Goal: Task Accomplishment & Management: Complete application form

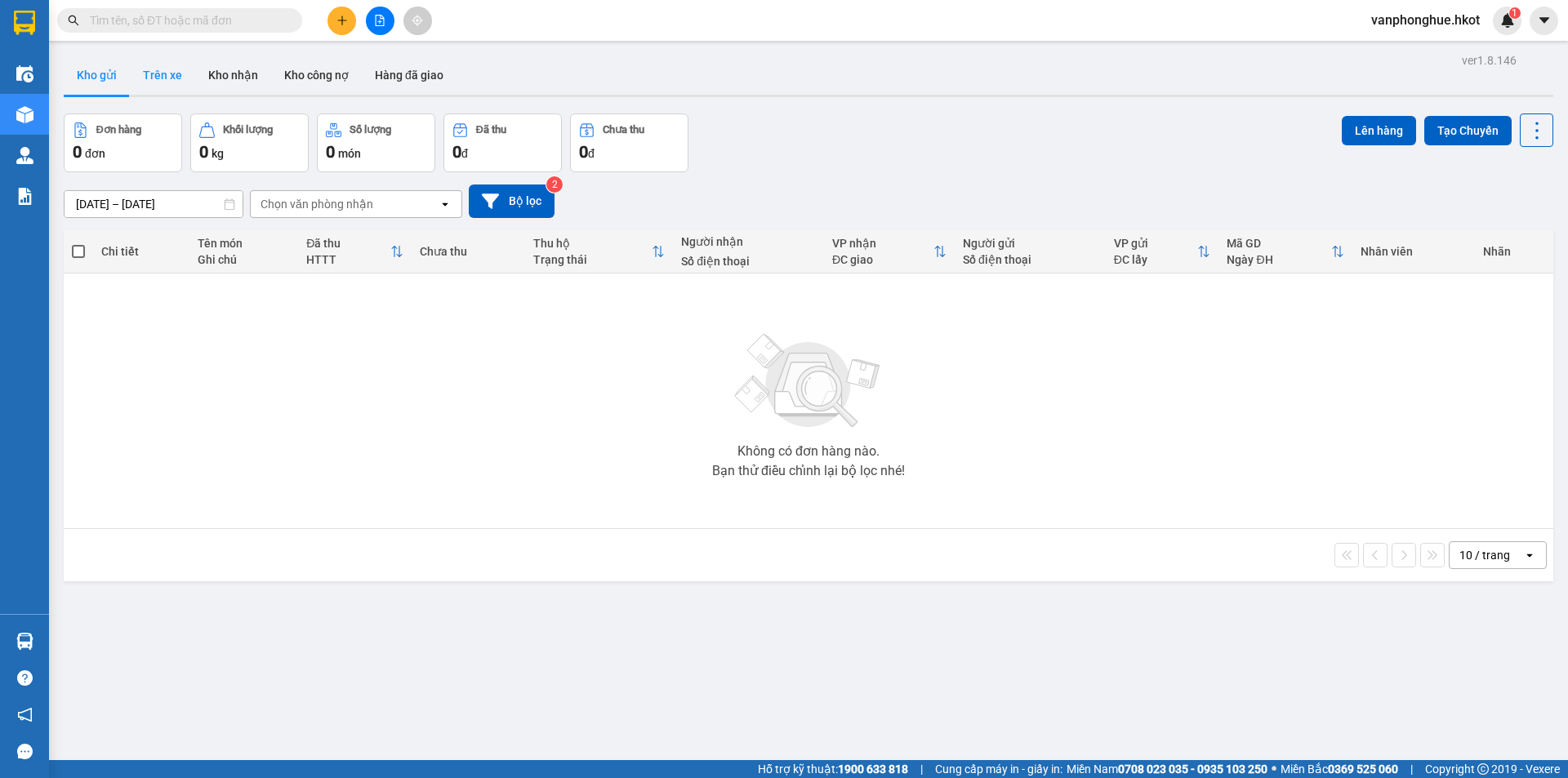
click at [162, 68] on button "Trên xe" at bounding box center [162, 75] width 66 height 40
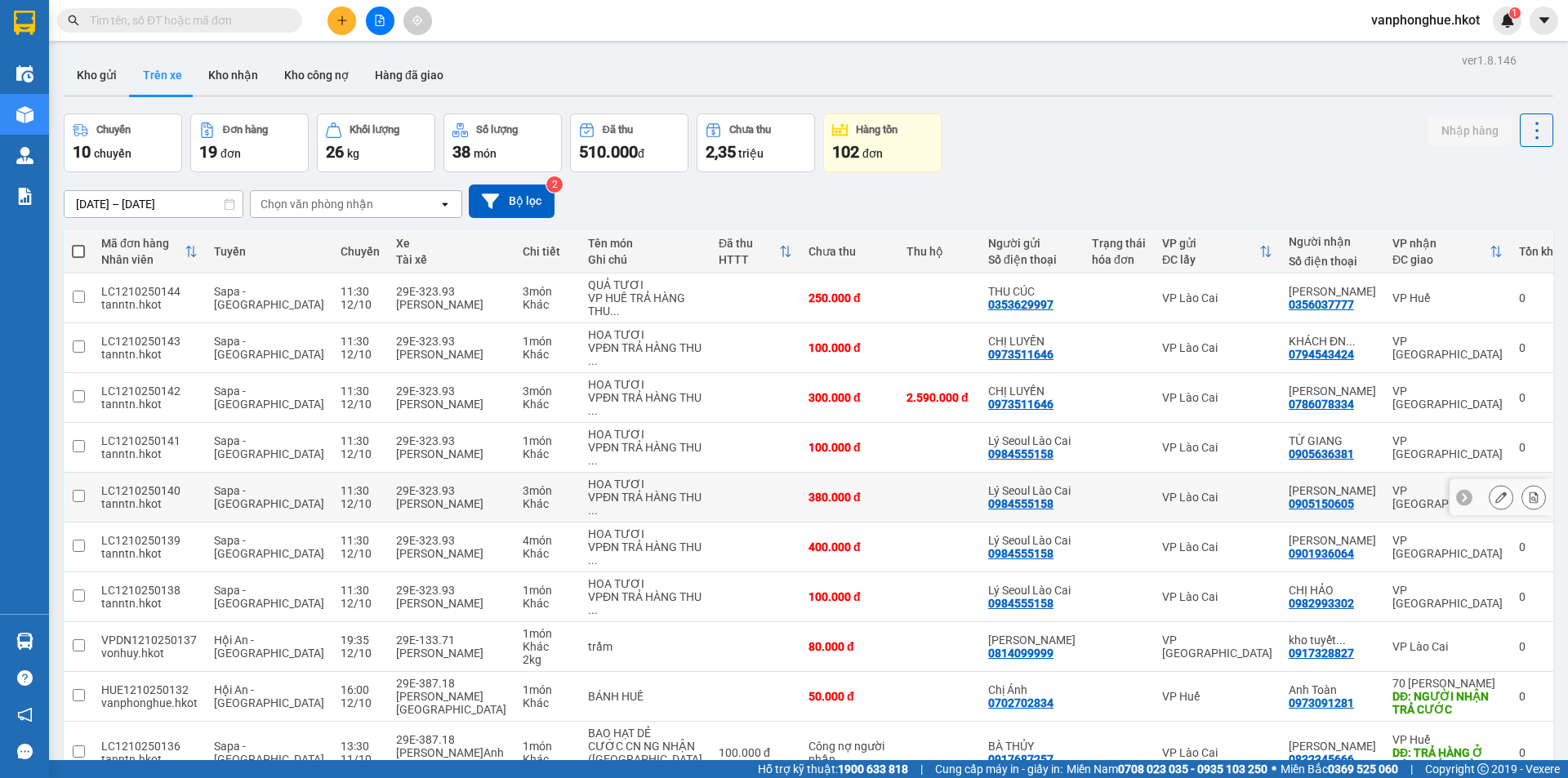
scroll to position [92, 0]
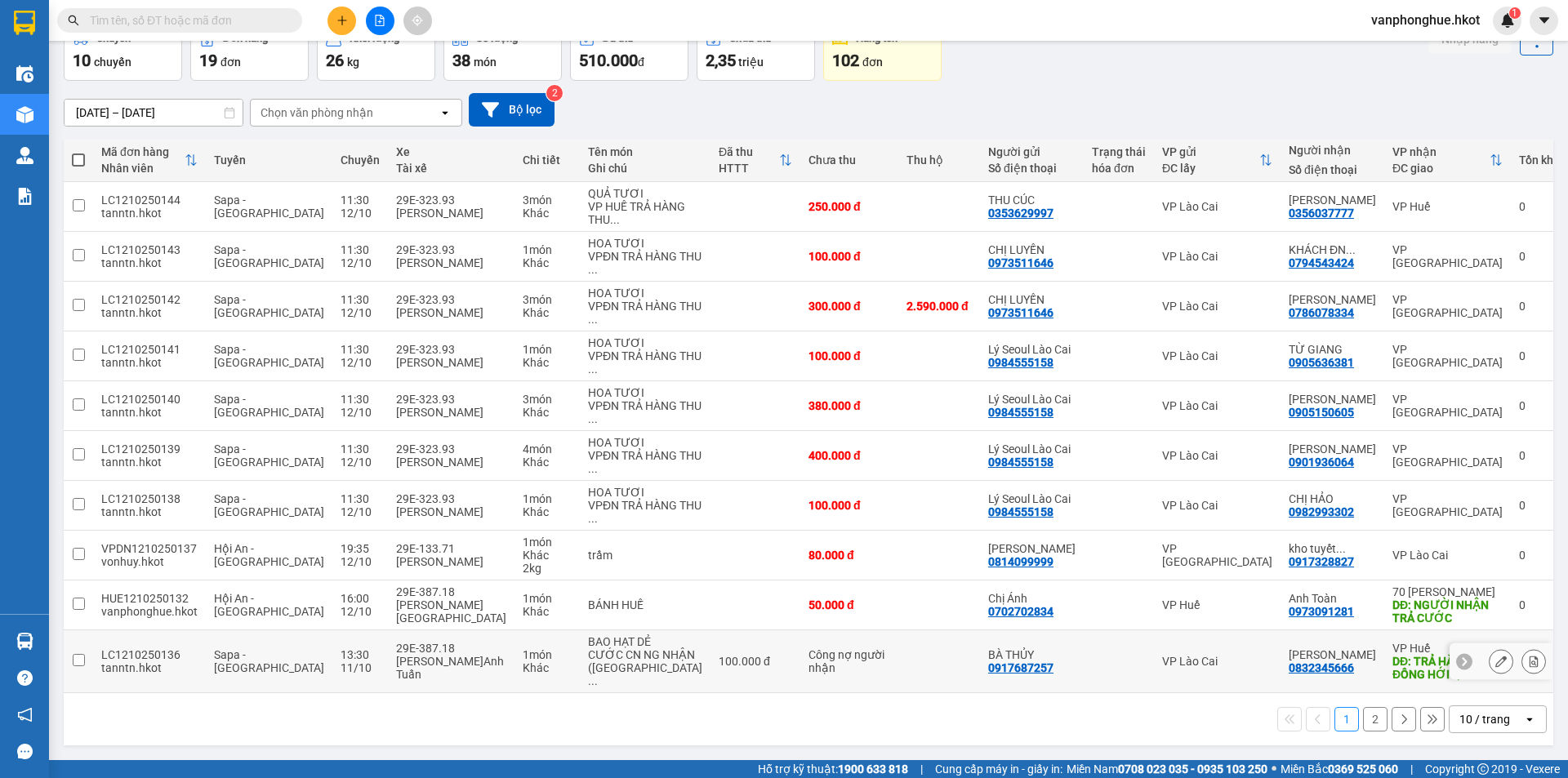
click at [77, 666] on input "checkbox" at bounding box center [78, 660] width 13 height 13
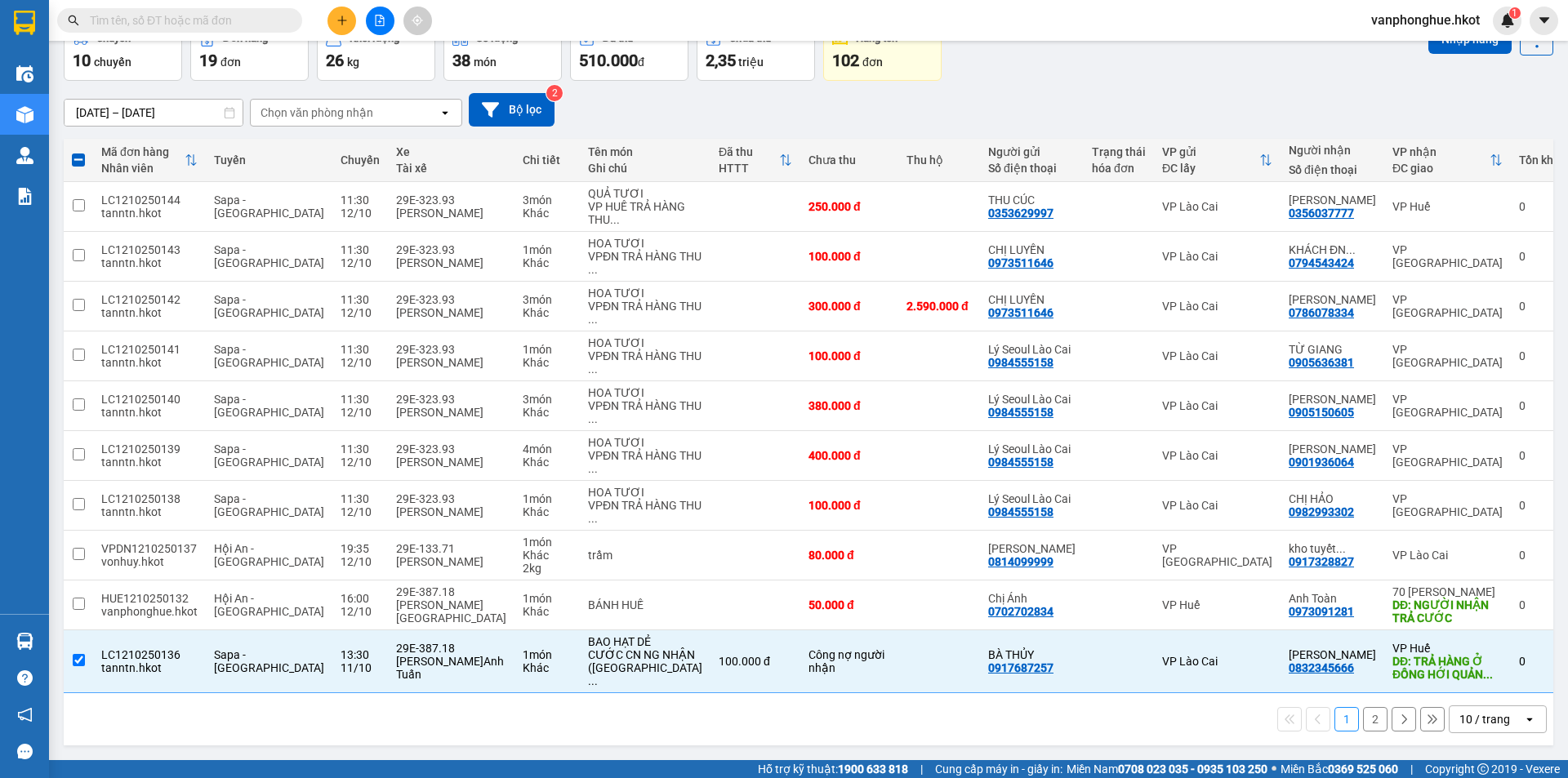
click at [1437, 40] on div "Kết quả tìm kiếm ( 0 ) Bộ lọc No Data vanphonghue.hkot 1" at bounding box center [784, 20] width 1568 height 41
click at [1433, 48] on button "Nhập hàng" at bounding box center [1470, 39] width 83 height 29
checkbox input "false"
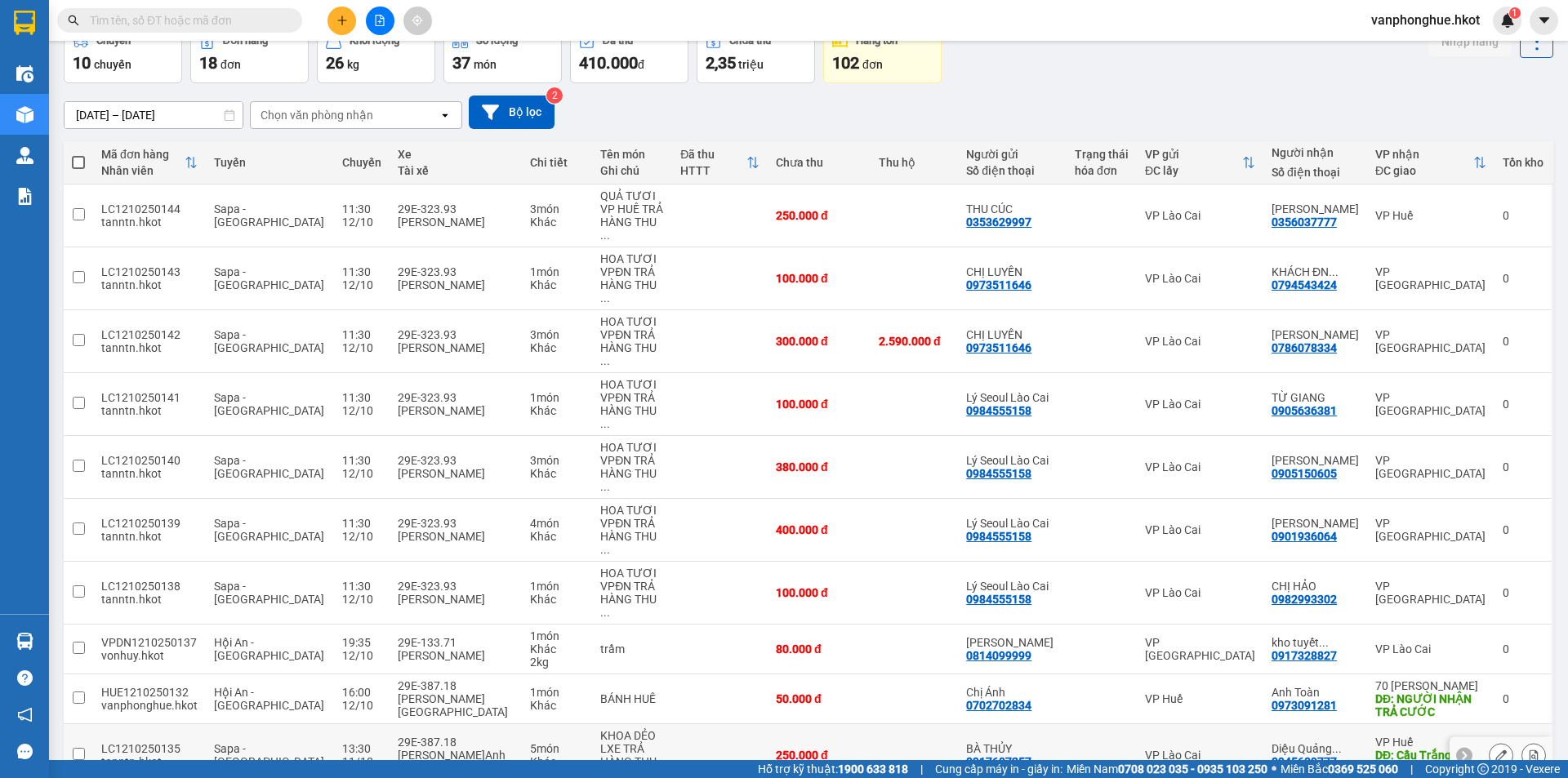
scroll to position [104, 0]
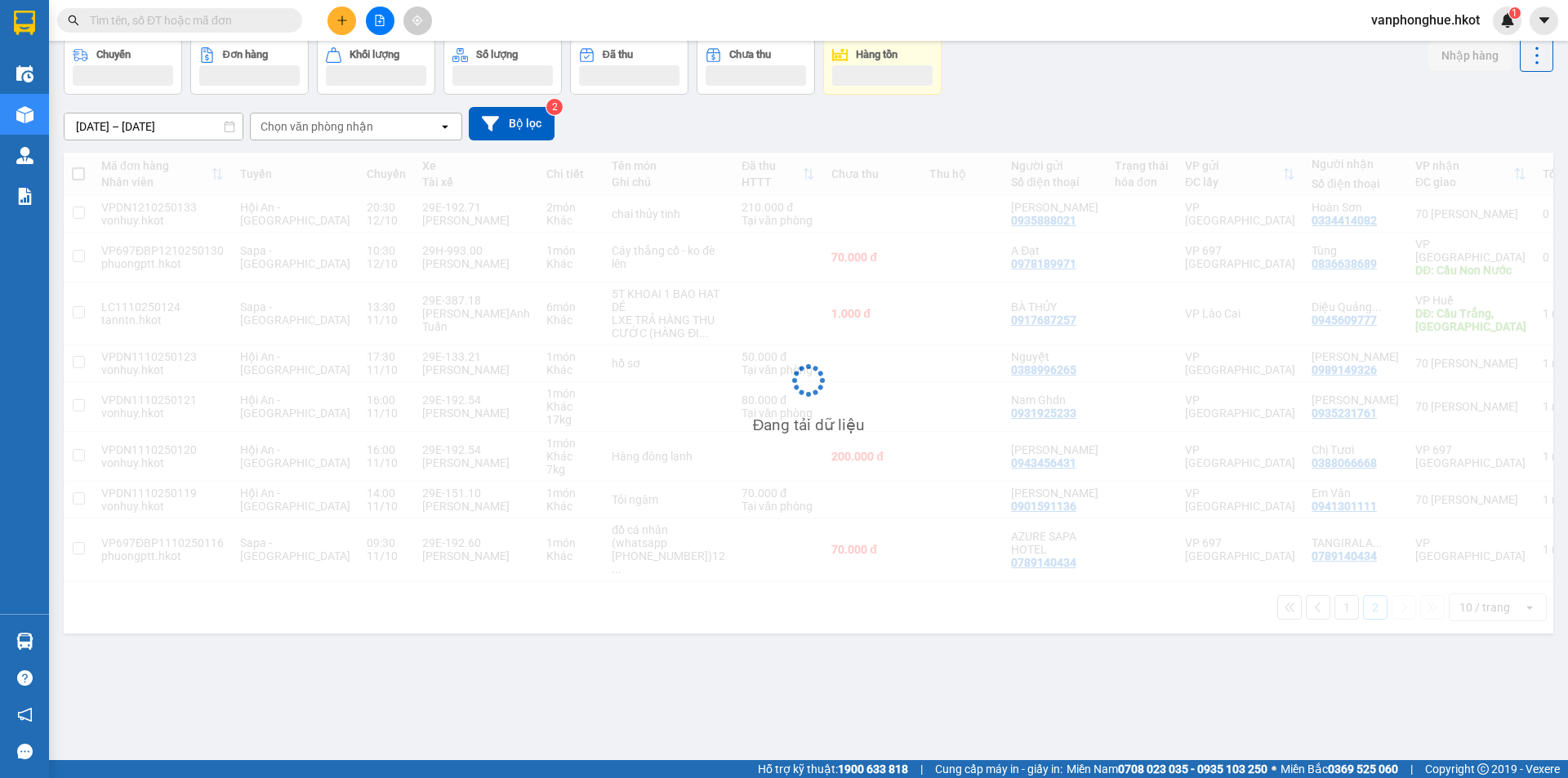
scroll to position [75, 0]
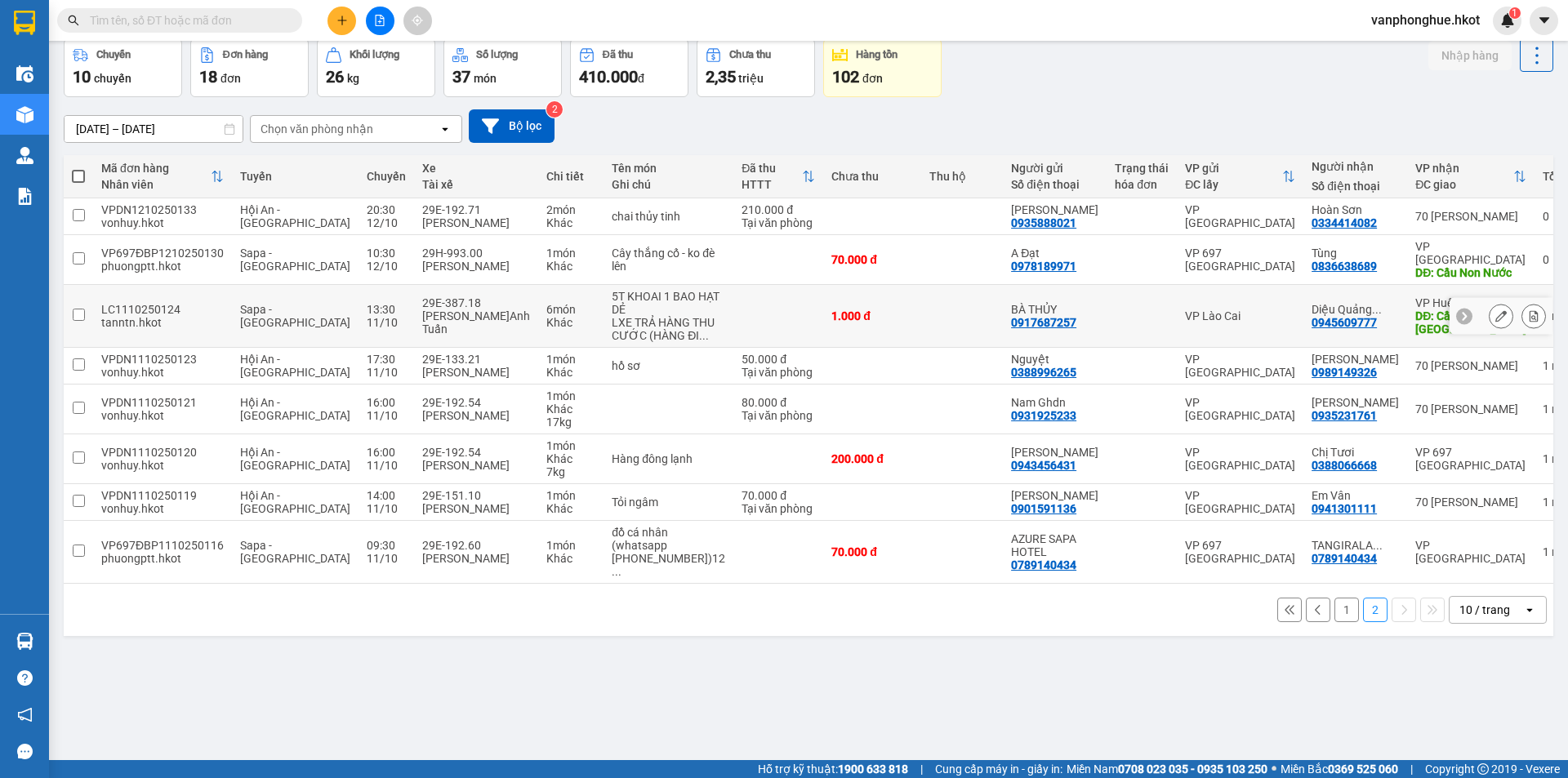
click at [77, 309] on input "checkbox" at bounding box center [78, 315] width 13 height 13
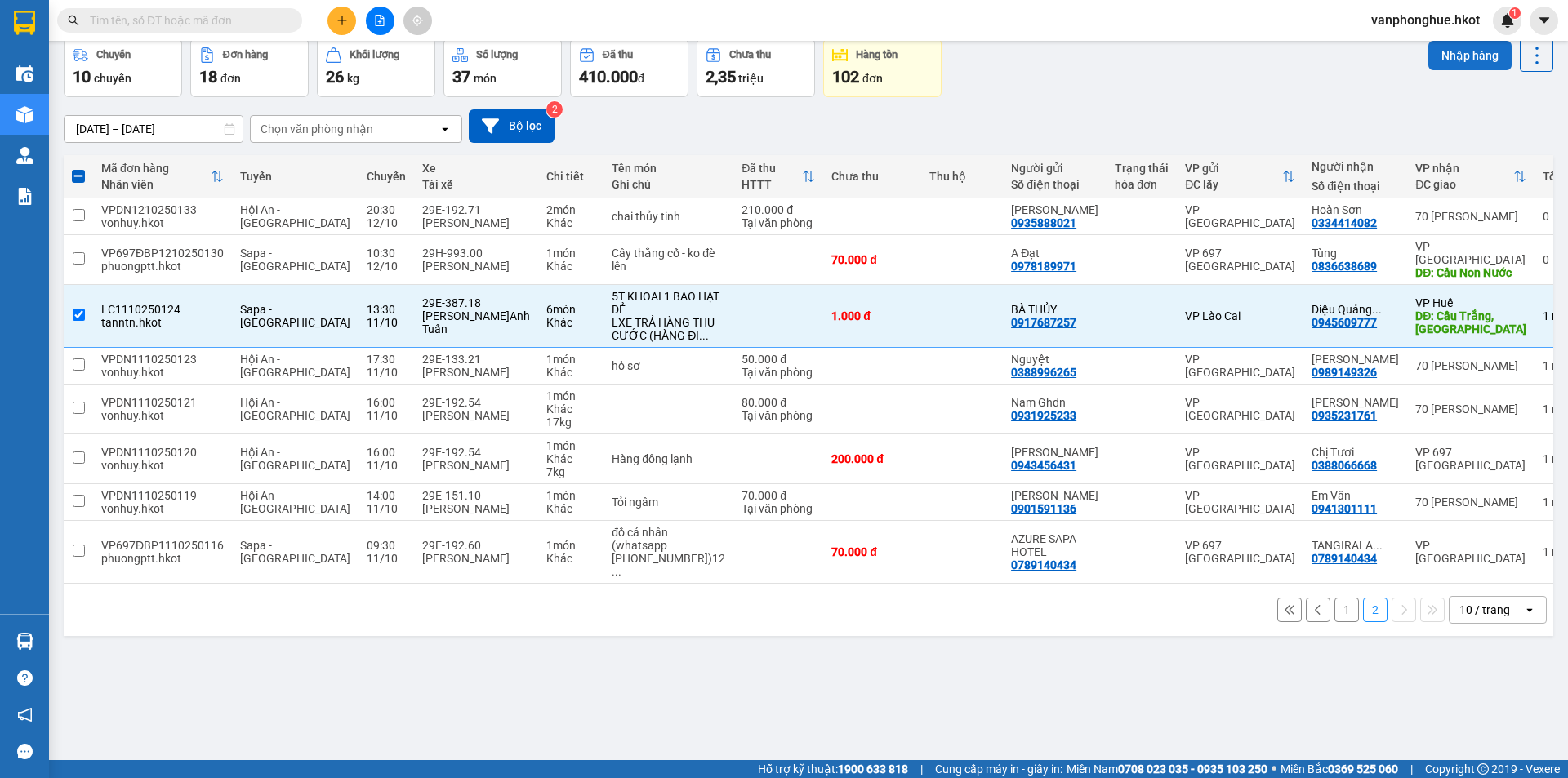
click at [1444, 53] on button "Nhập hàng" at bounding box center [1470, 55] width 83 height 29
checkbox input "false"
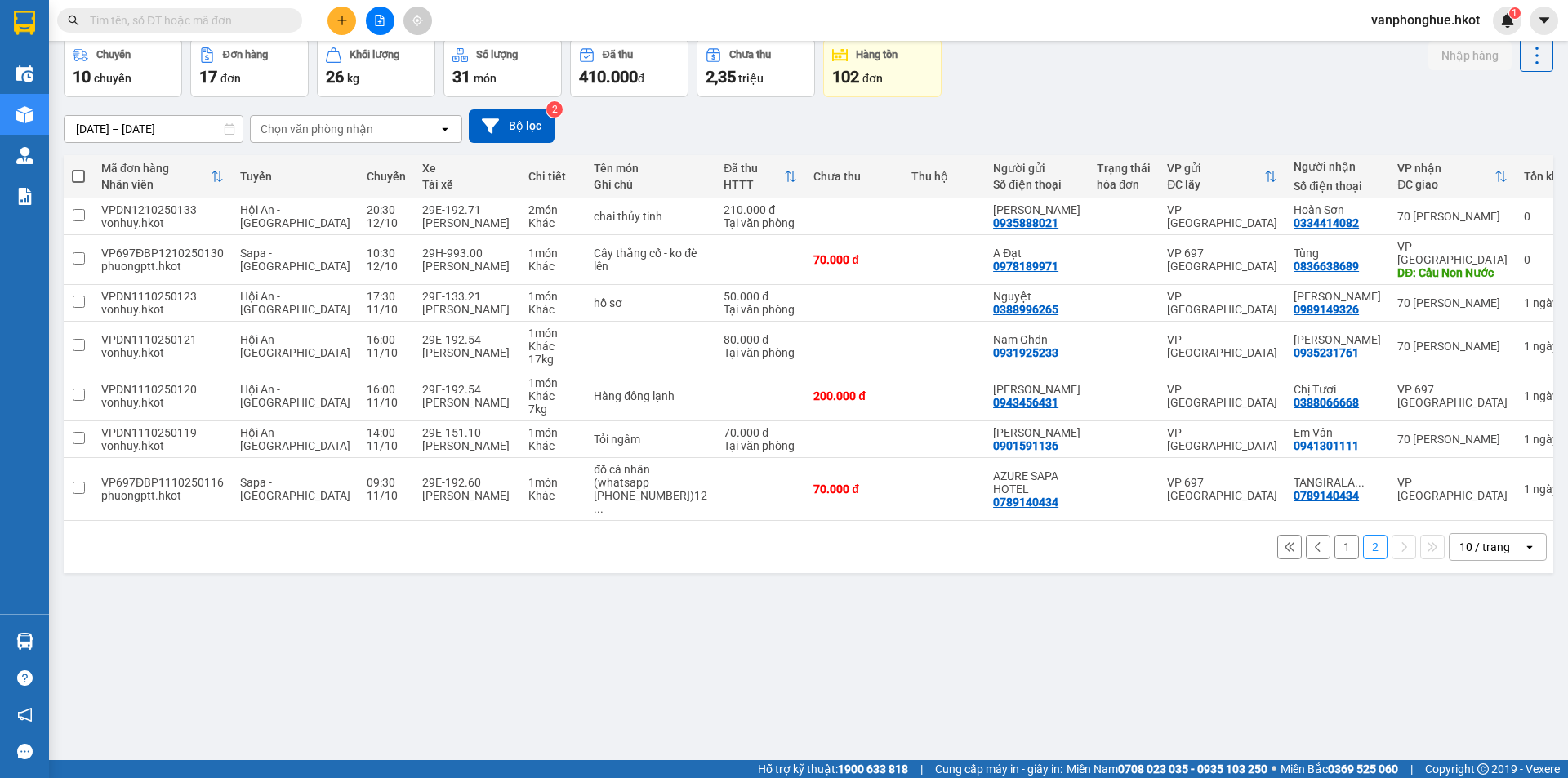
click at [1334, 535] on button "1" at bounding box center [1346, 546] width 24 height 24
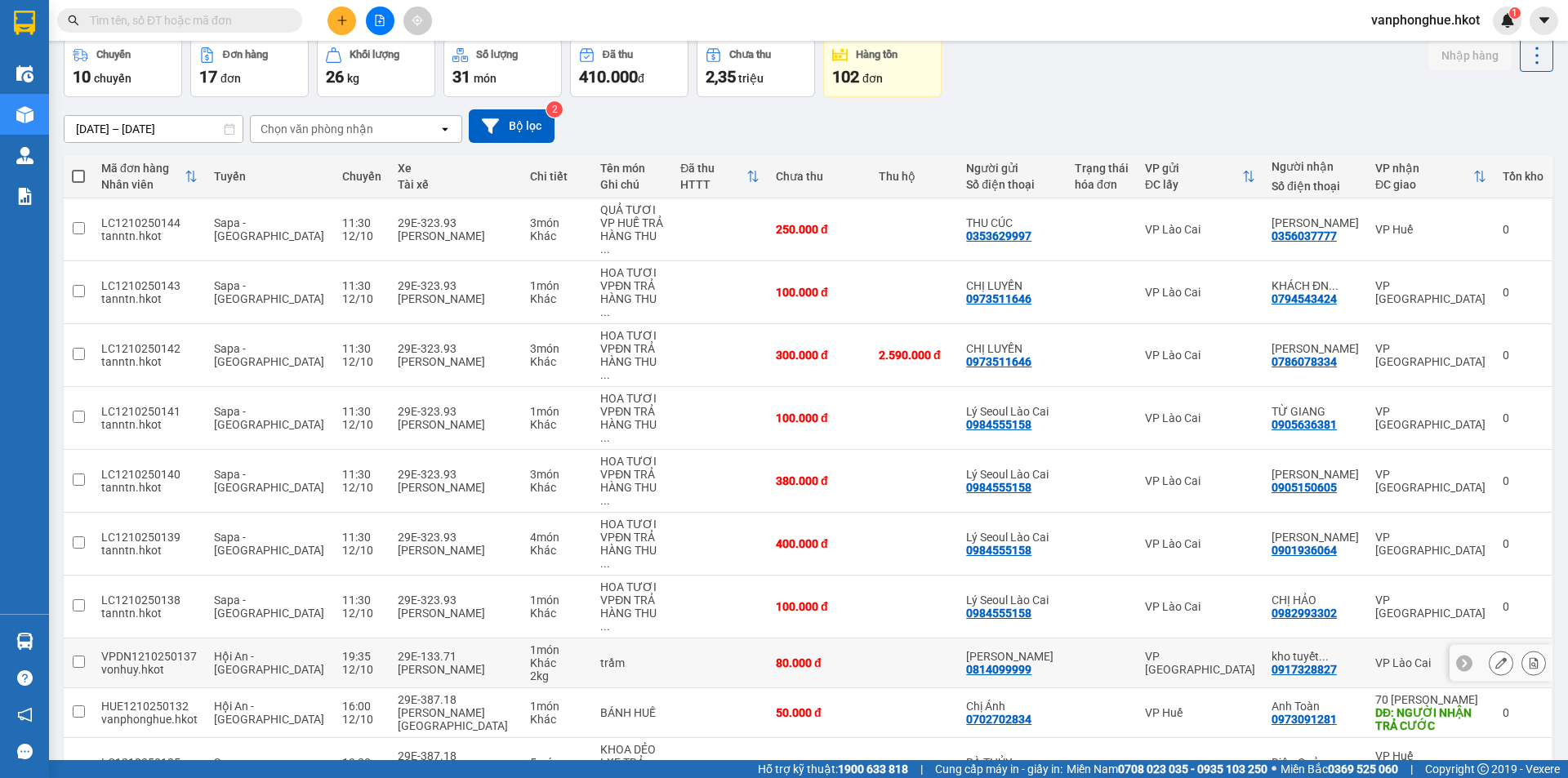
scroll to position [104, 0]
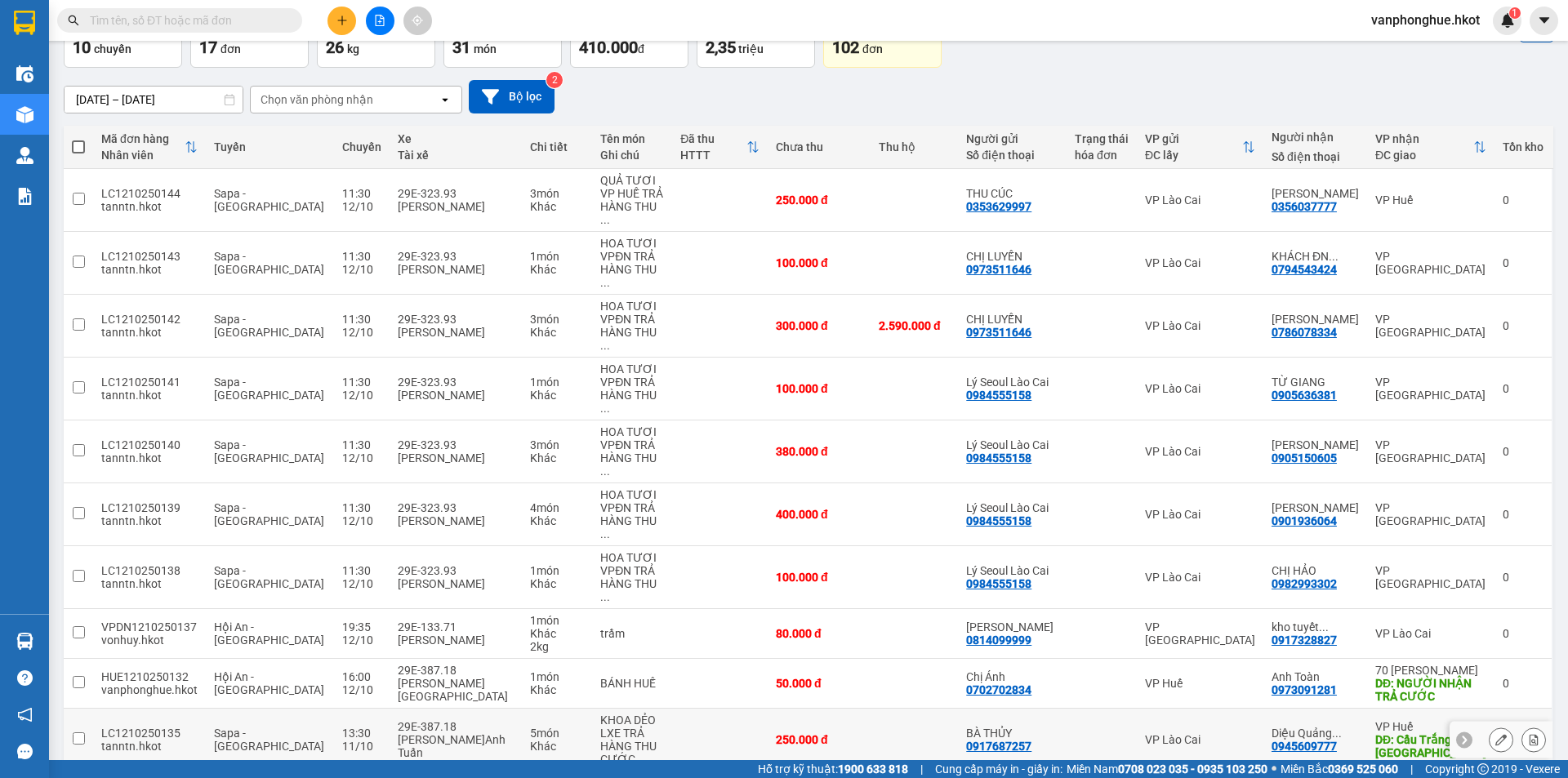
click at [78, 733] on input "checkbox" at bounding box center [78, 738] width 13 height 13
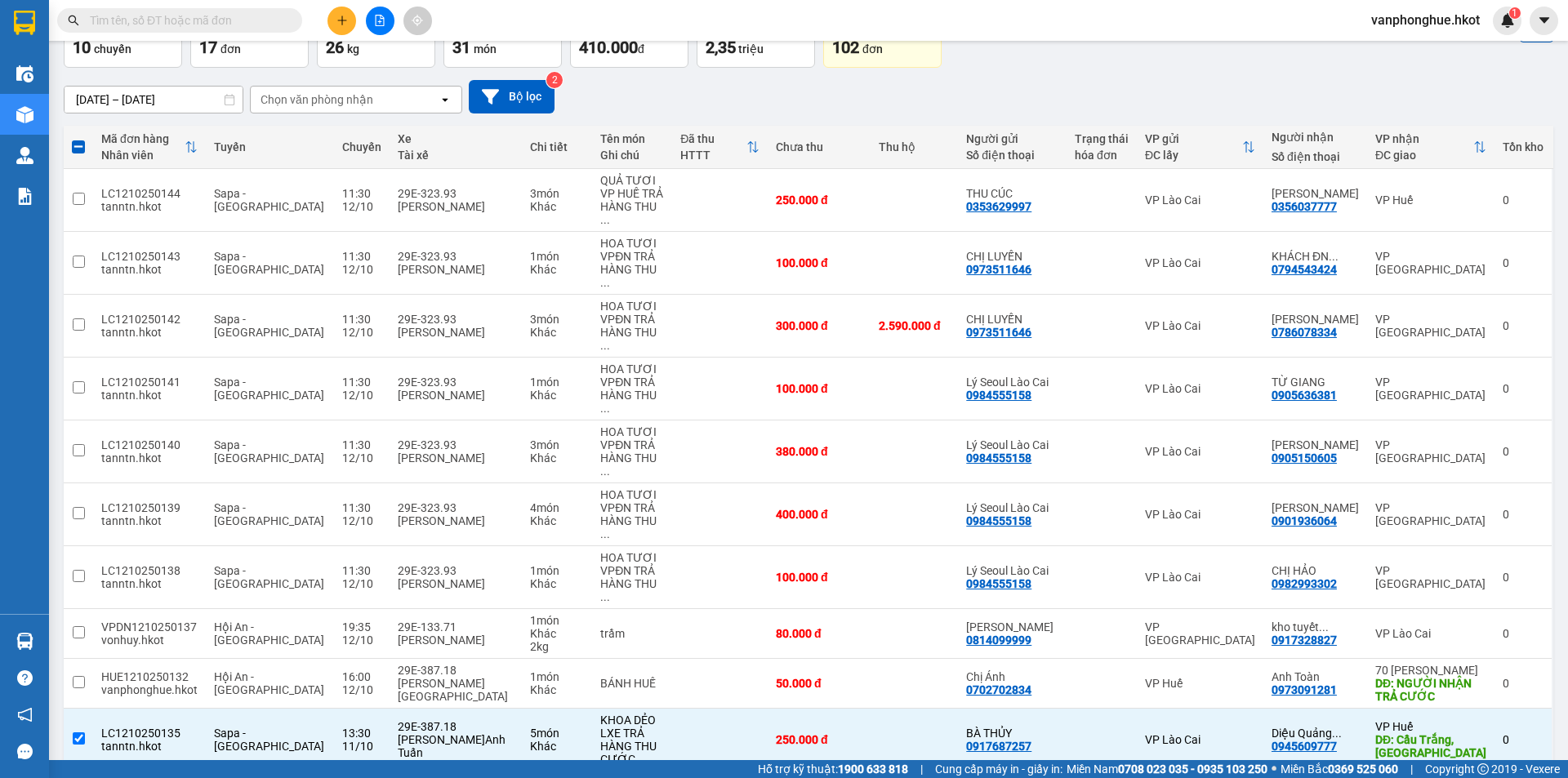
scroll to position [0, 0]
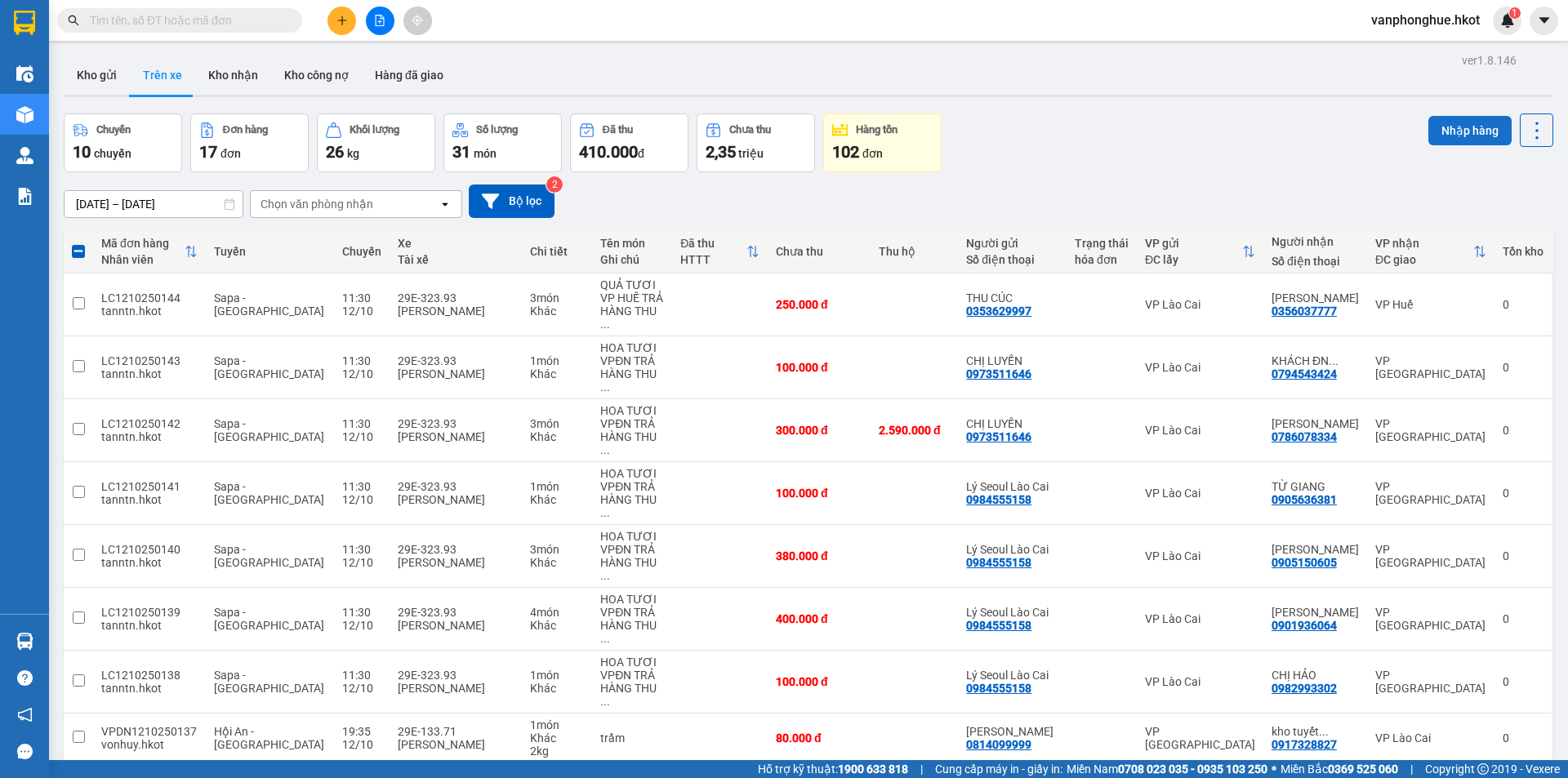
click at [1454, 132] on button "Nhập hàng" at bounding box center [1470, 130] width 83 height 29
checkbox input "false"
drag, startPoint x: 231, startPoint y: 80, endPoint x: 334, endPoint y: 98, distance: 104.6
click at [231, 79] on button "Kho nhận" at bounding box center [233, 75] width 76 height 40
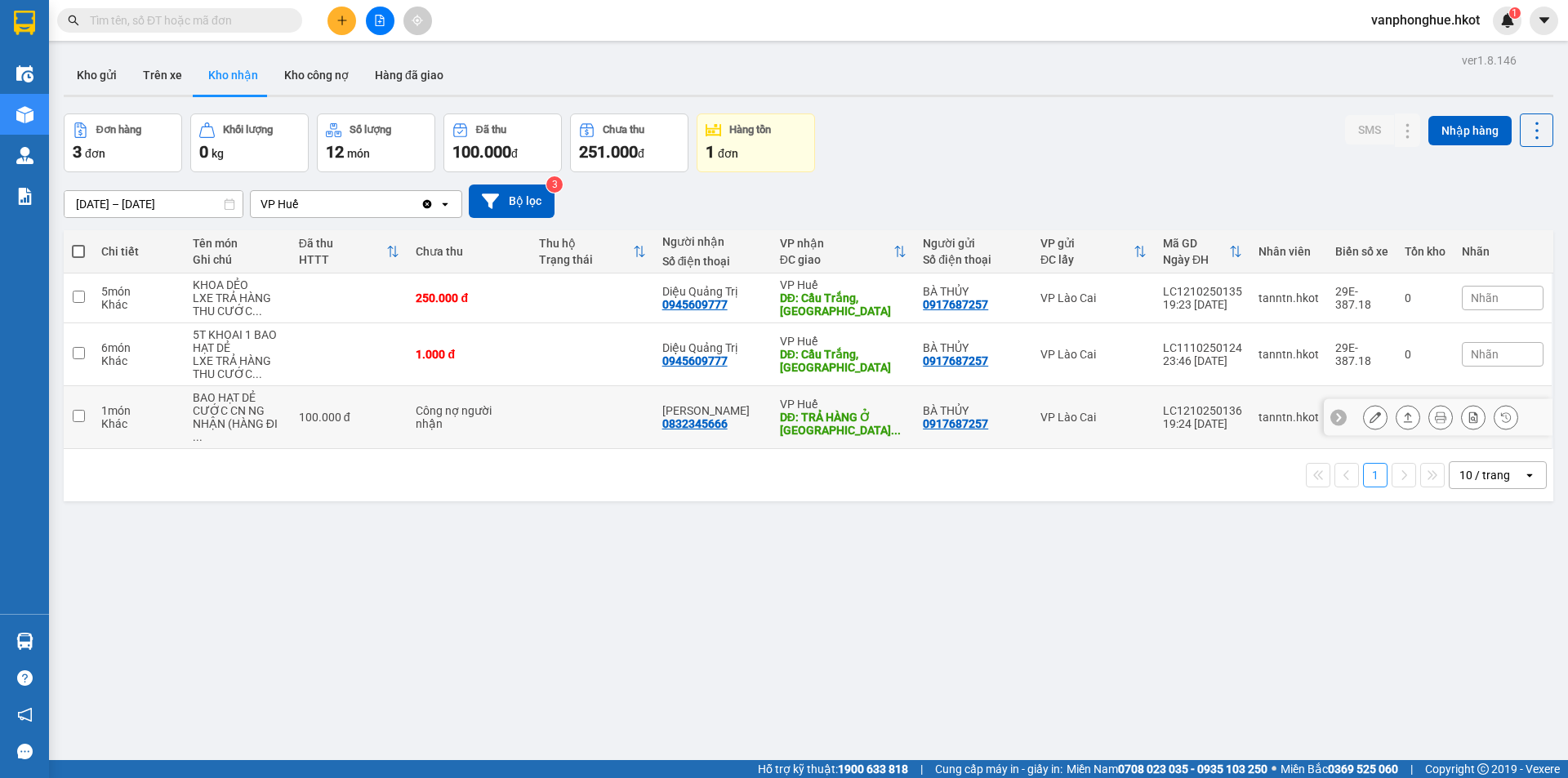
scroll to position [75, 0]
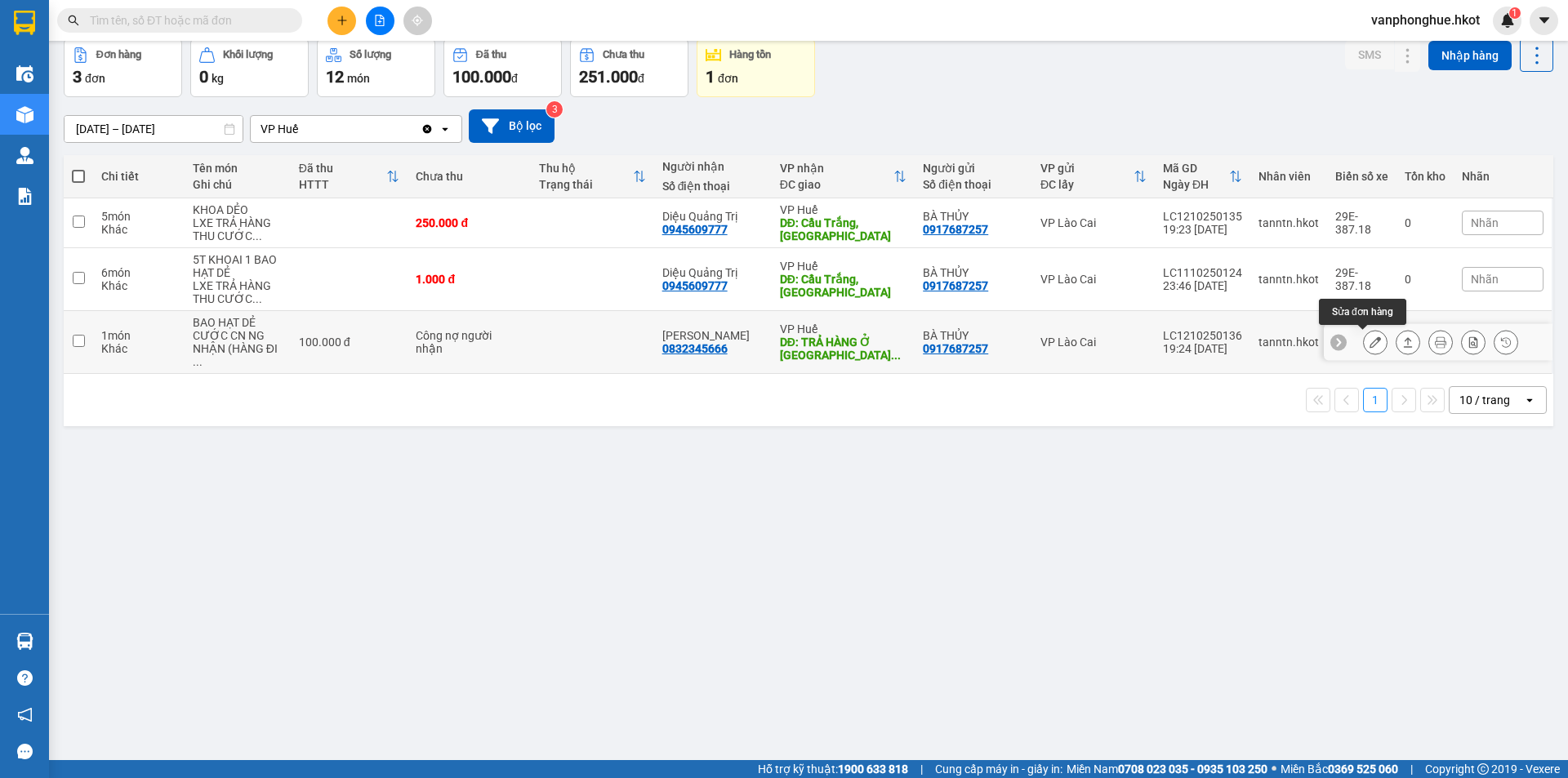
click at [1370, 345] on icon at bounding box center [1376, 343] width 12 height 12
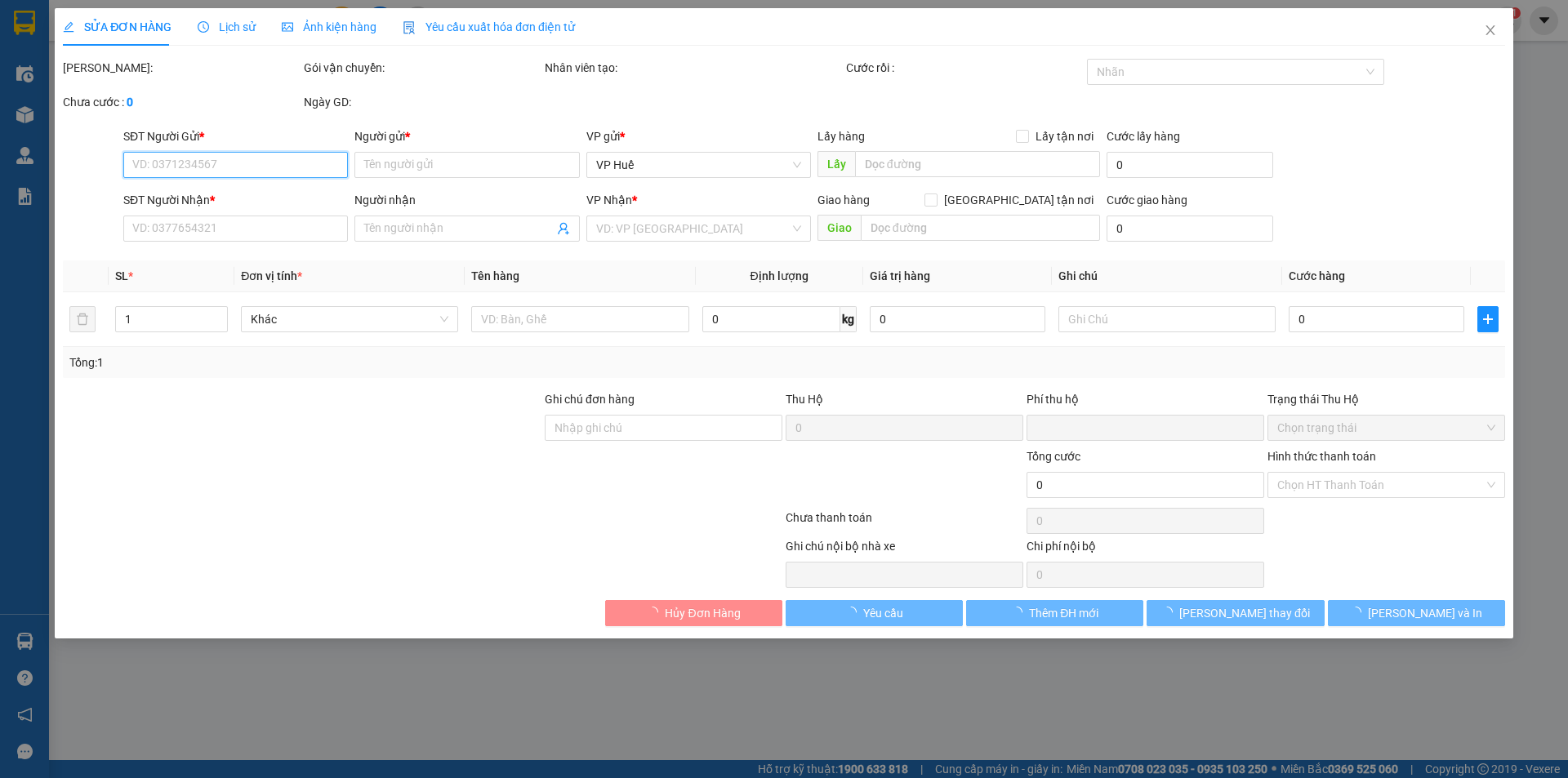
type input "0917687257"
type input "BÀ THỦY"
type input "0832345666"
type input "[PERSON_NAME]"
type input "TRẢ HÀNG Ở [GEOGRAPHIC_DATA]"
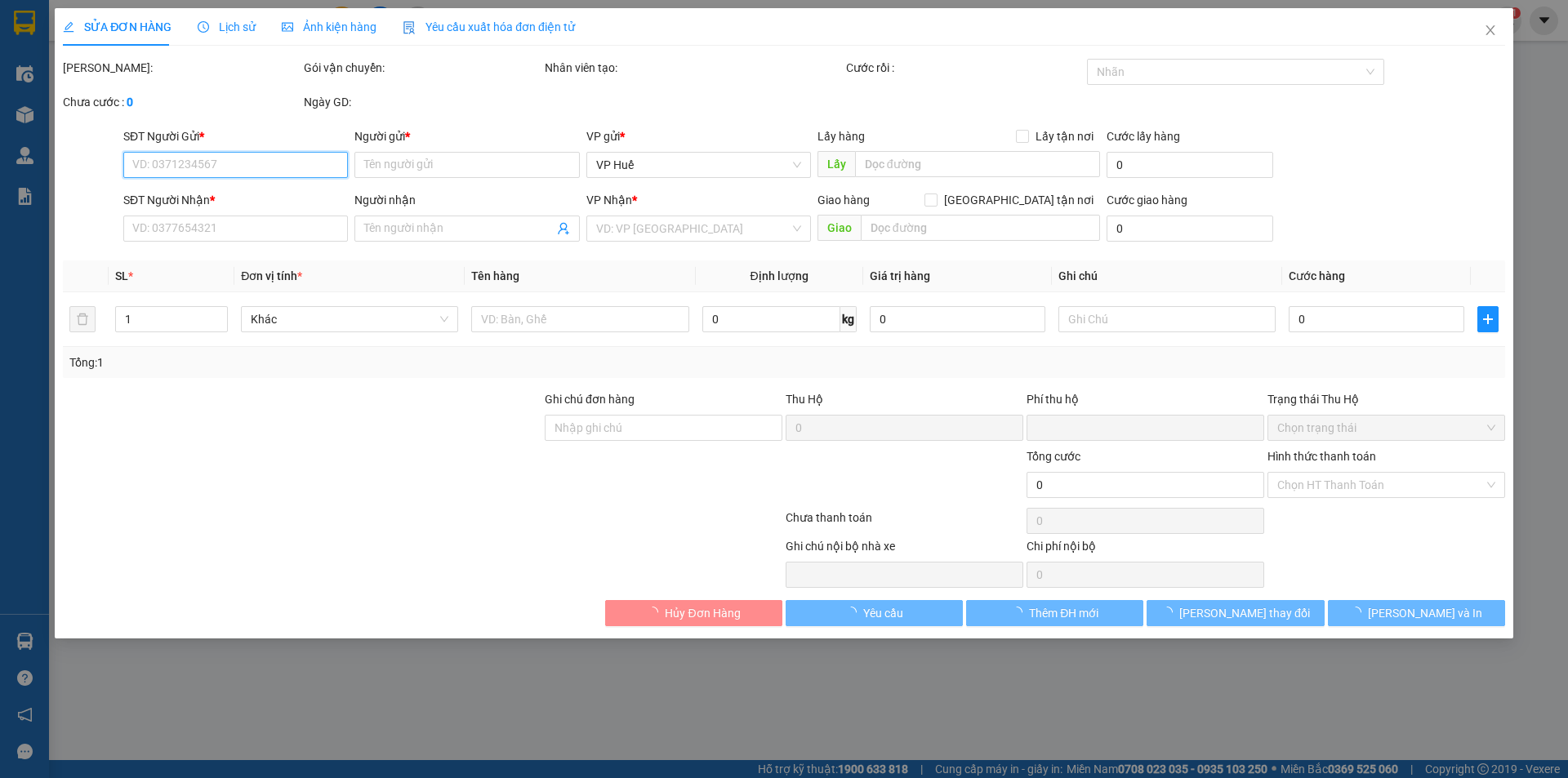
type input "0"
type input "100.000"
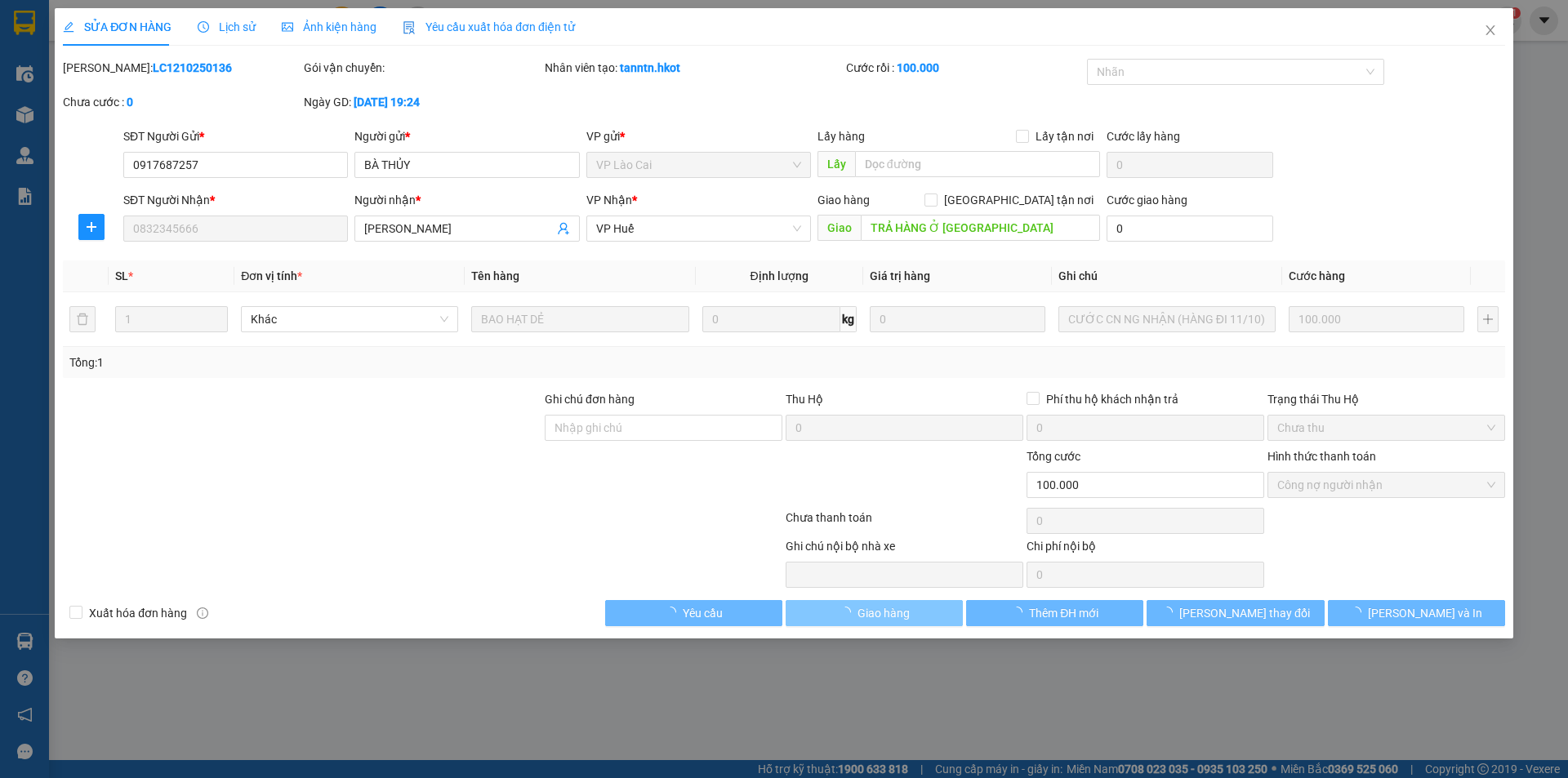
drag, startPoint x: 868, startPoint y: 612, endPoint x: 878, endPoint y: 613, distance: 10.0
click at [869, 612] on span "Giao hàng" at bounding box center [883, 613] width 52 height 18
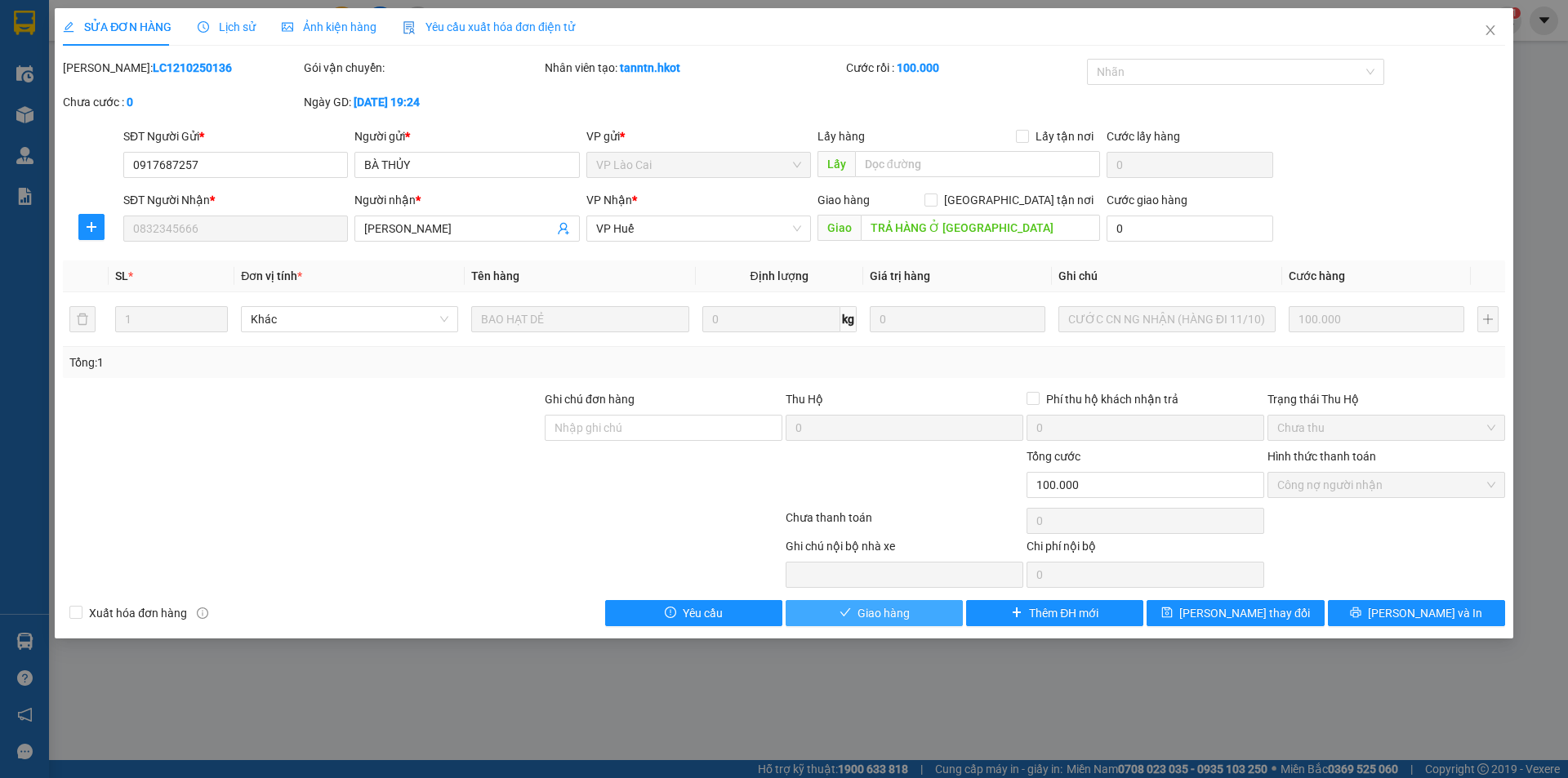
click at [878, 613] on span "Giao hàng" at bounding box center [883, 613] width 52 height 18
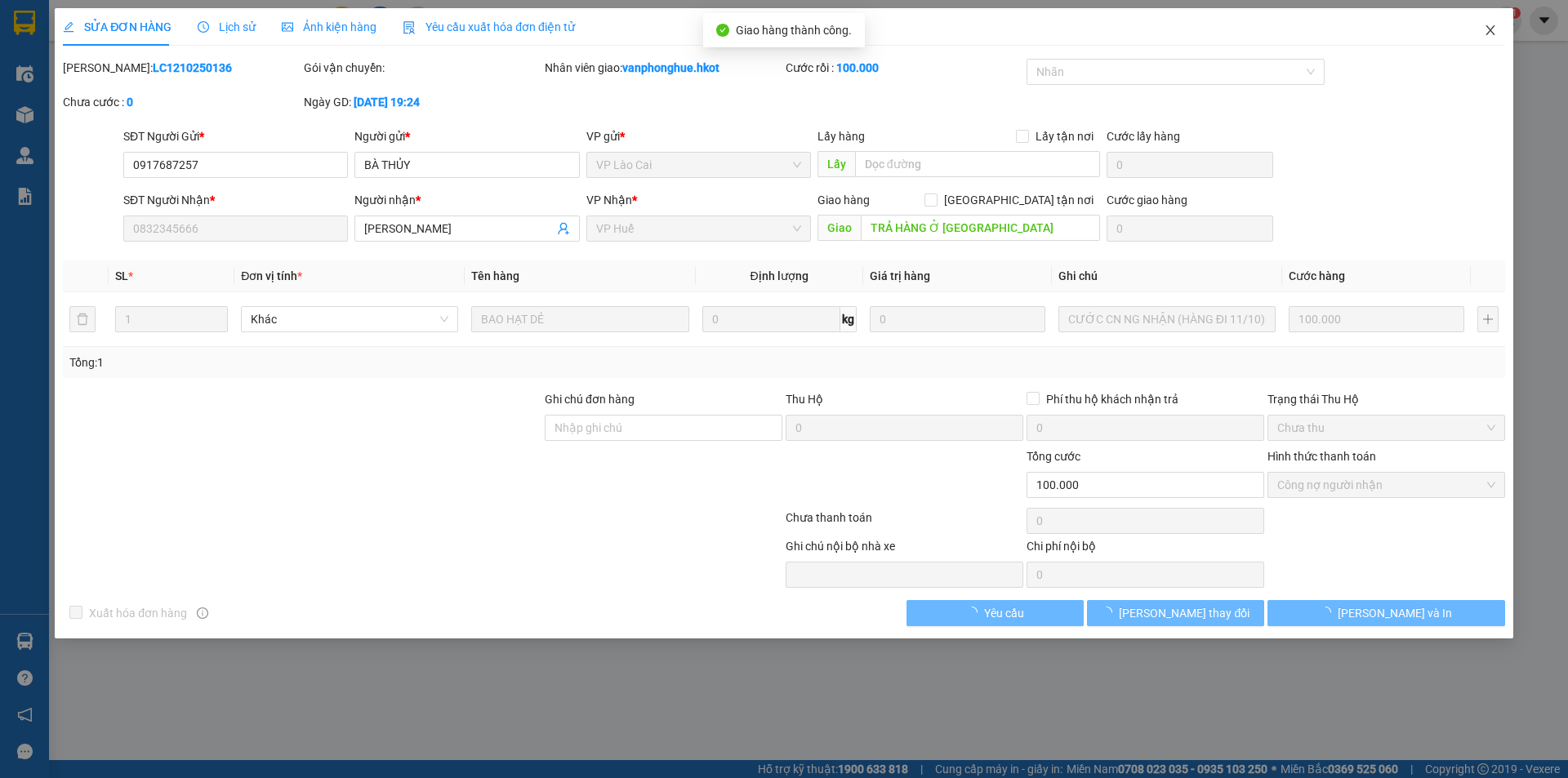
click at [1488, 30] on icon "close" at bounding box center [1491, 31] width 14 height 14
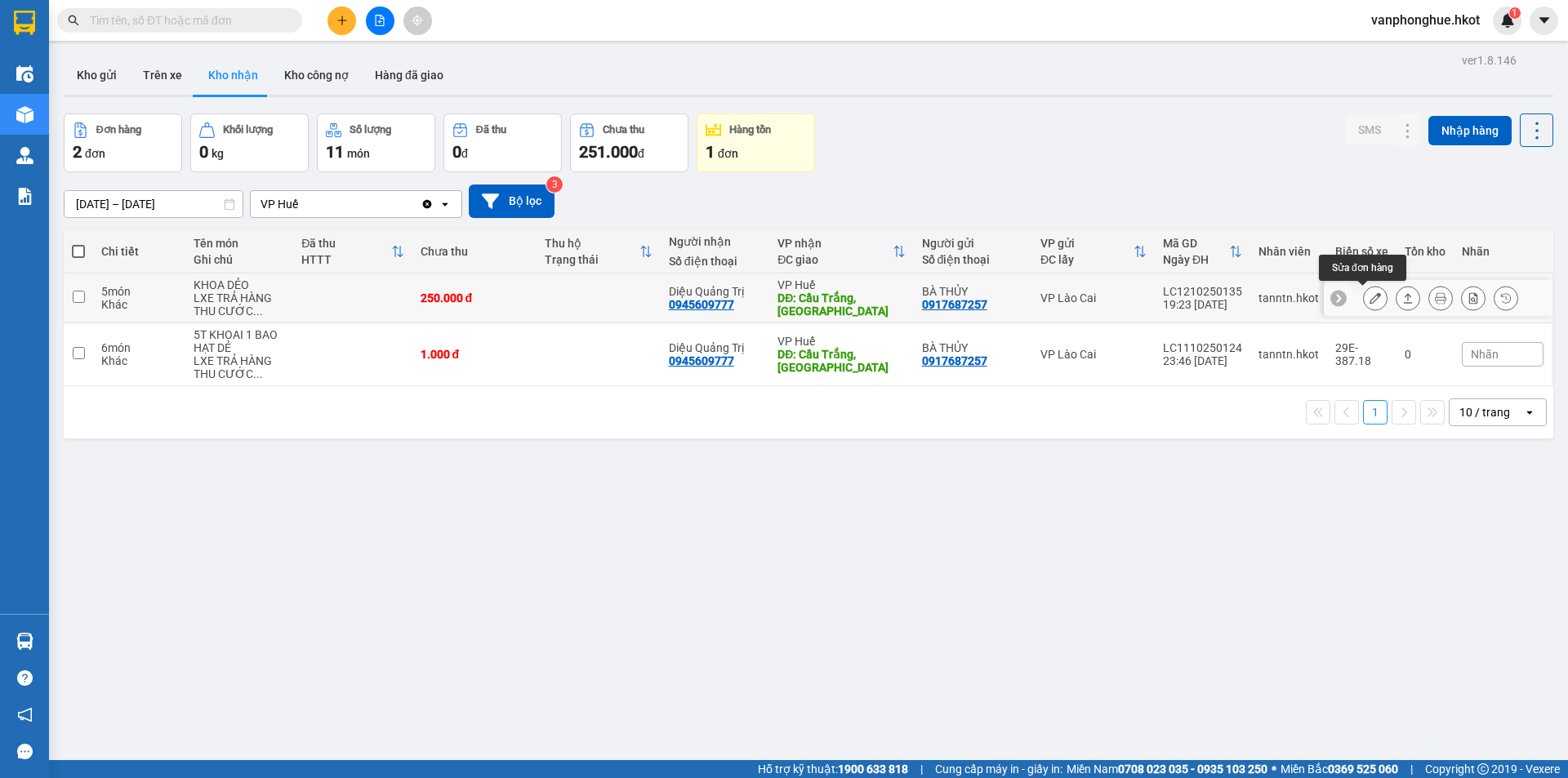
click at [1370, 297] on icon at bounding box center [1376, 298] width 12 height 12
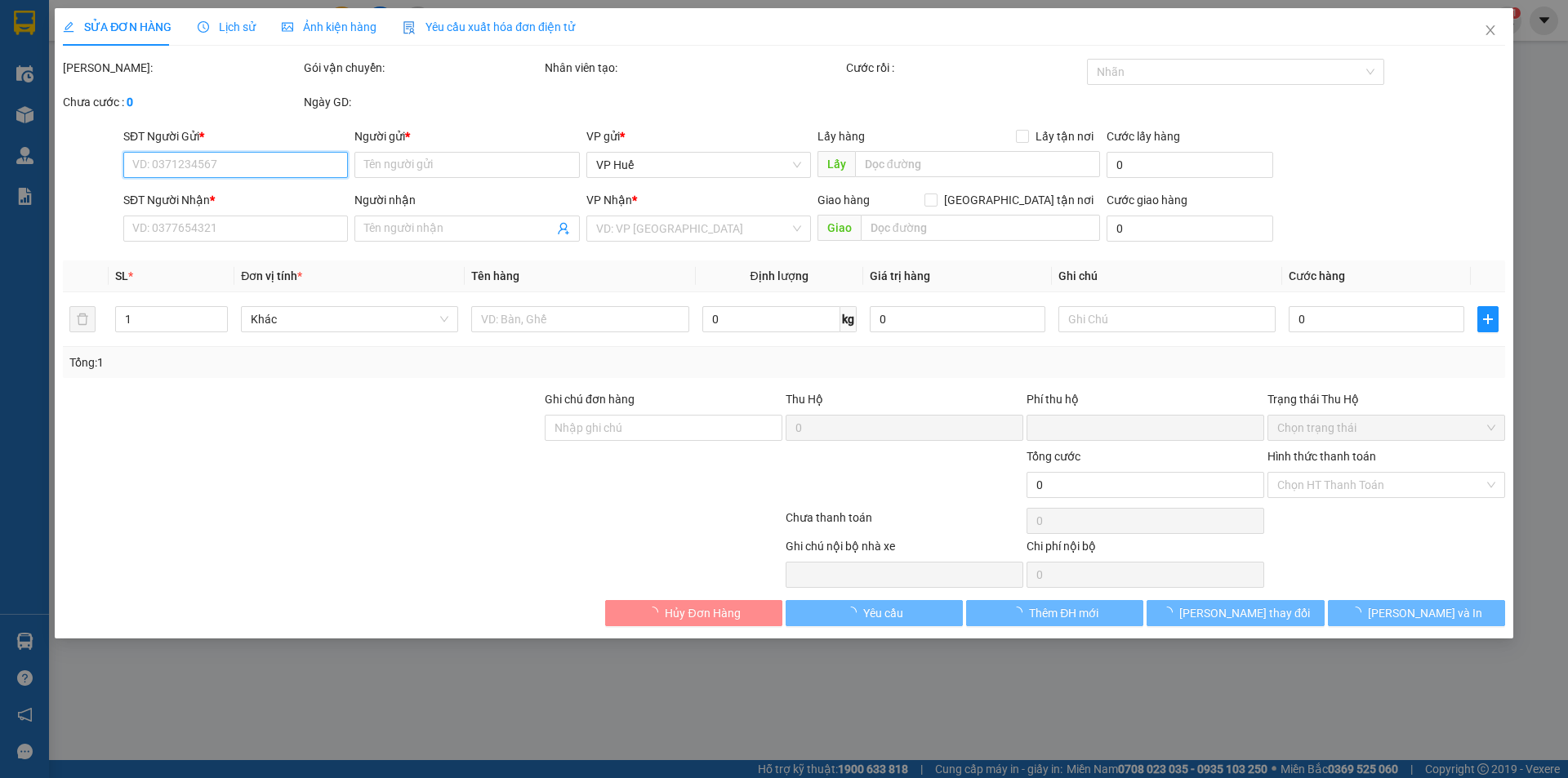
type input "0917687257"
type input "BÀ THỦY"
type input "0945609777"
type input "Diệu Quảng Trị"
type input "Cầu Trắng, [GEOGRAPHIC_DATA]"
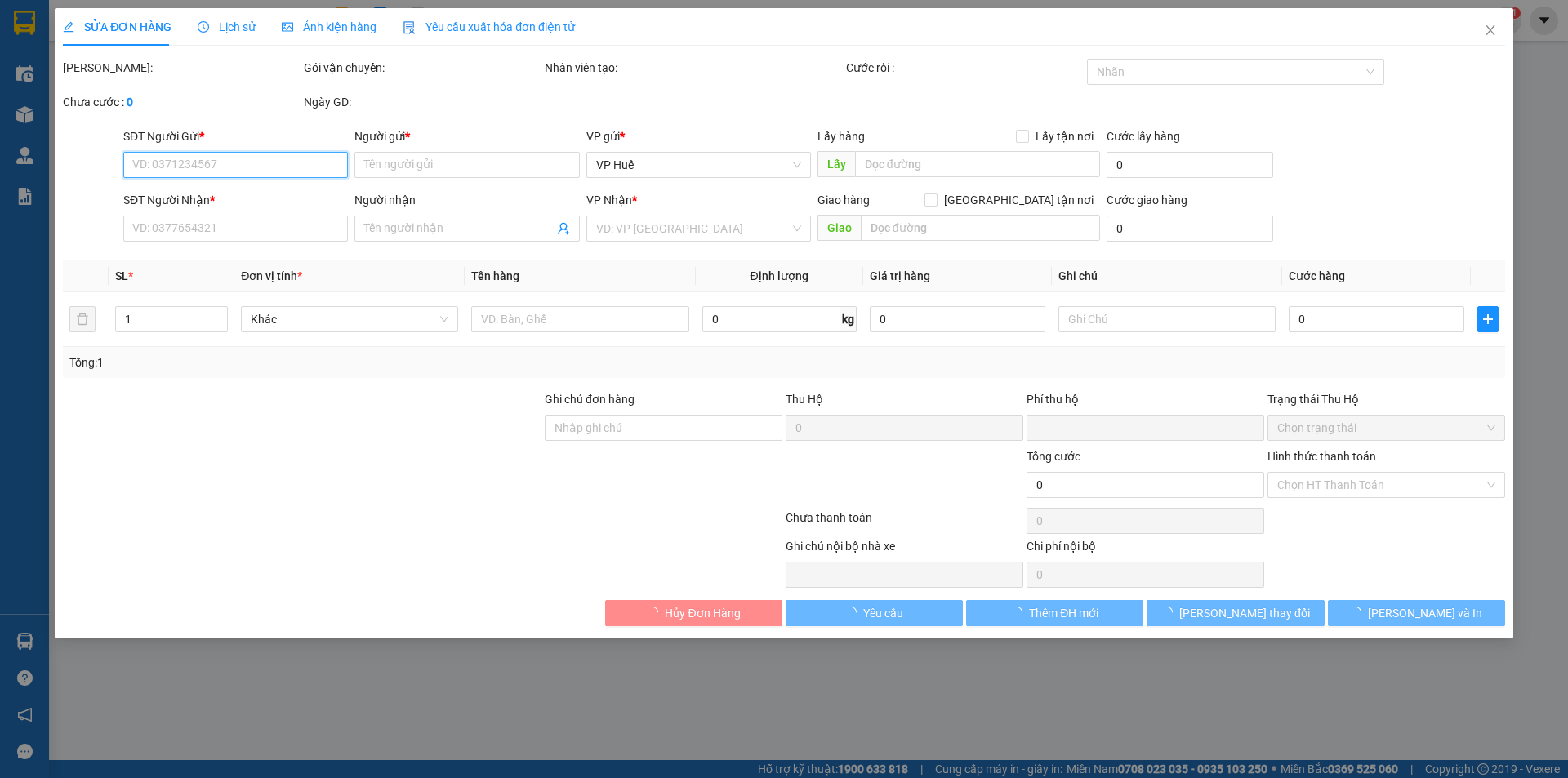
type input "0"
type input "250.000"
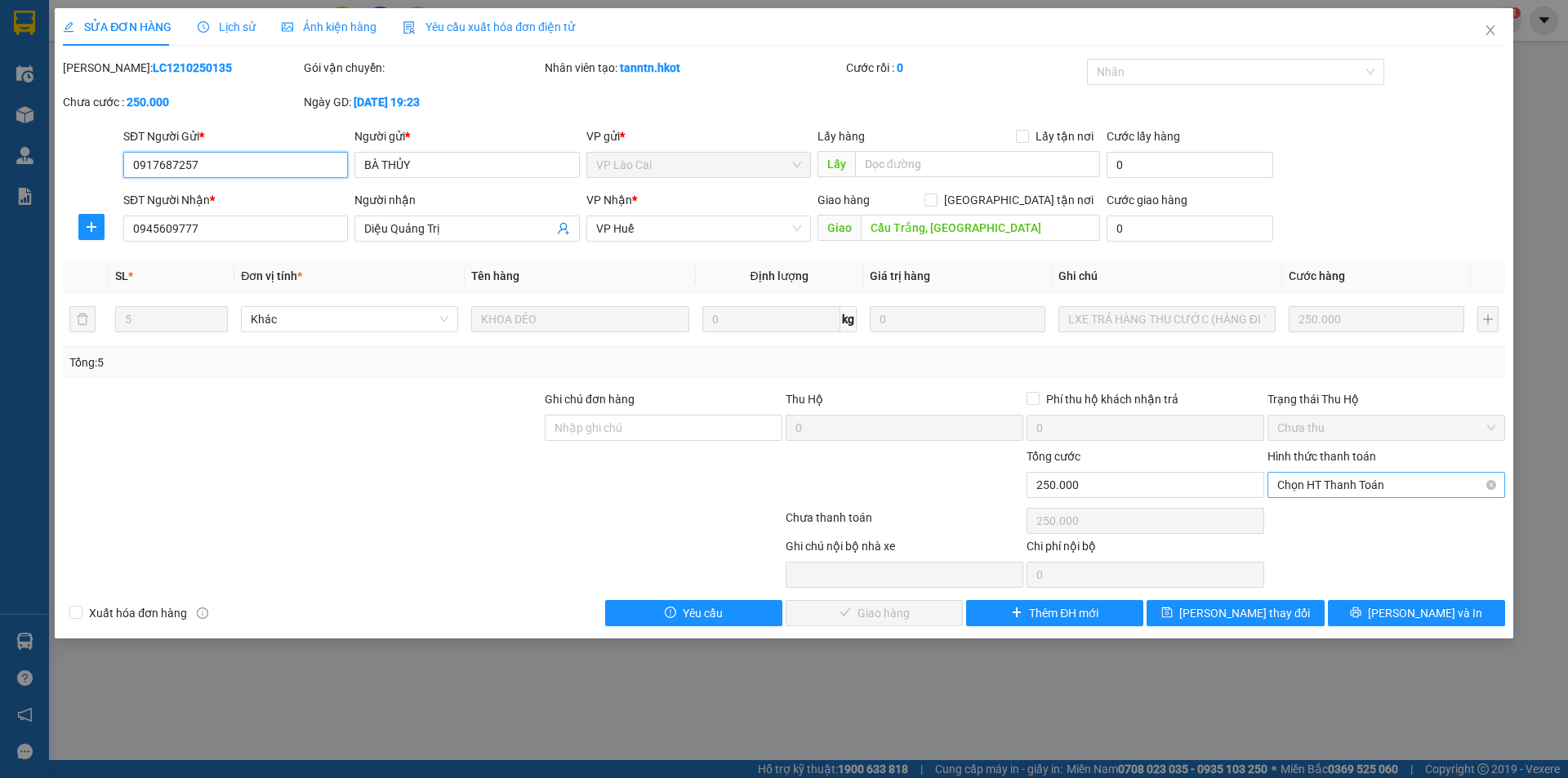
click at [1321, 484] on span "Chọn HT Thanh Toán" at bounding box center [1386, 485] width 218 height 24
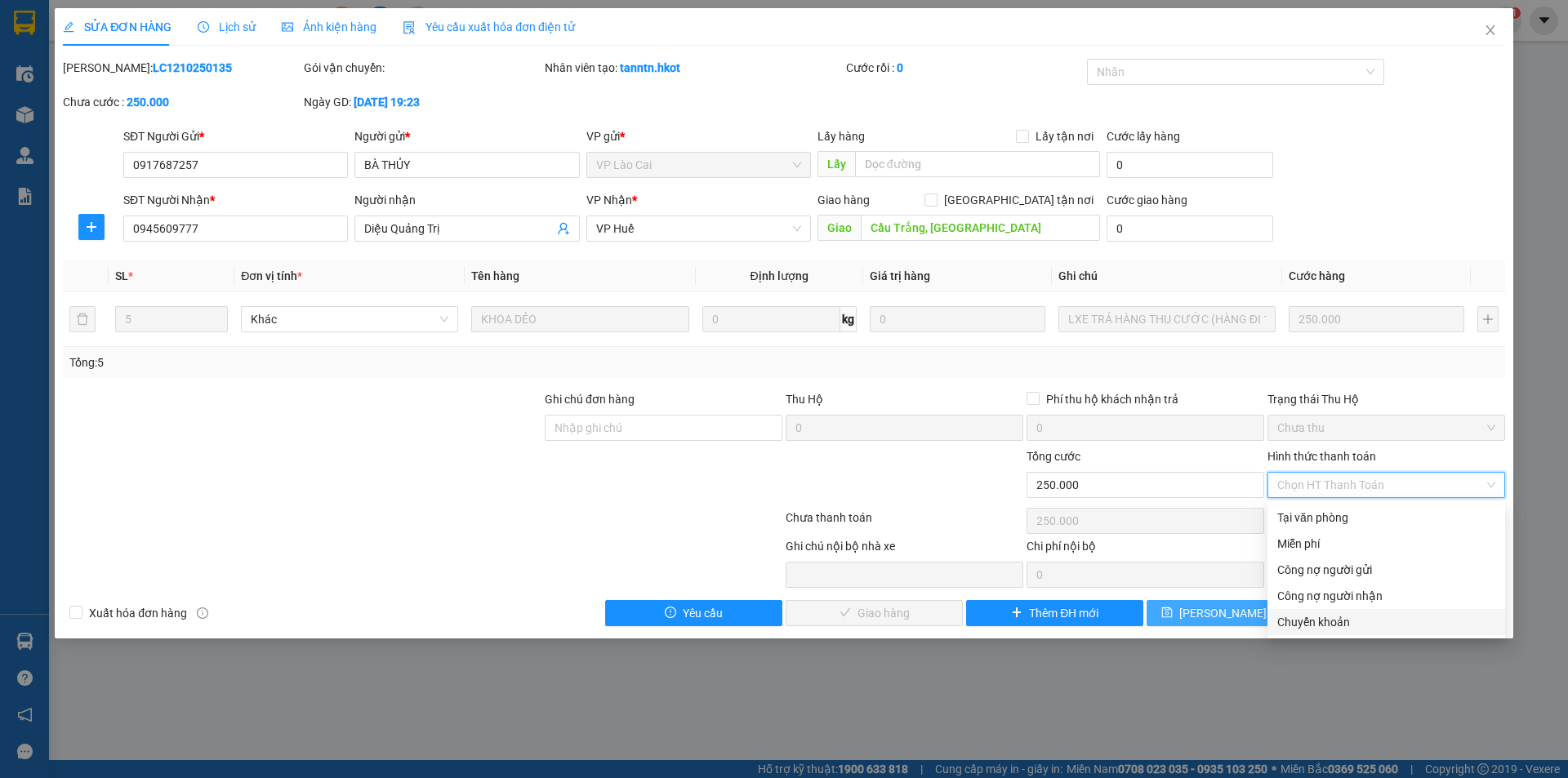
click at [1302, 619] on div "Chuyển khoản" at bounding box center [1386, 622] width 218 height 18
type input "0"
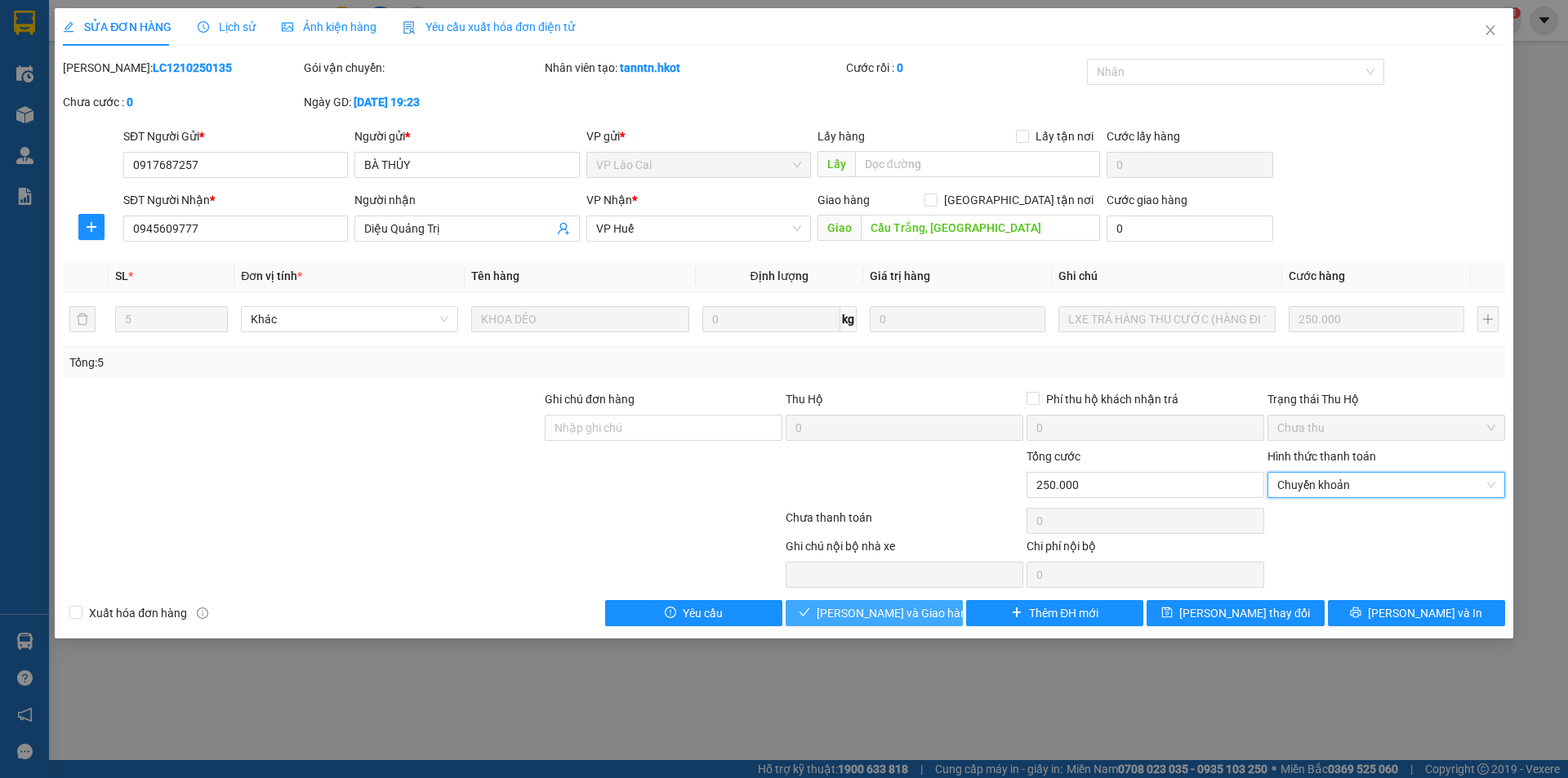
click at [863, 609] on span "[PERSON_NAME] và Giao hàng" at bounding box center [895, 613] width 156 height 18
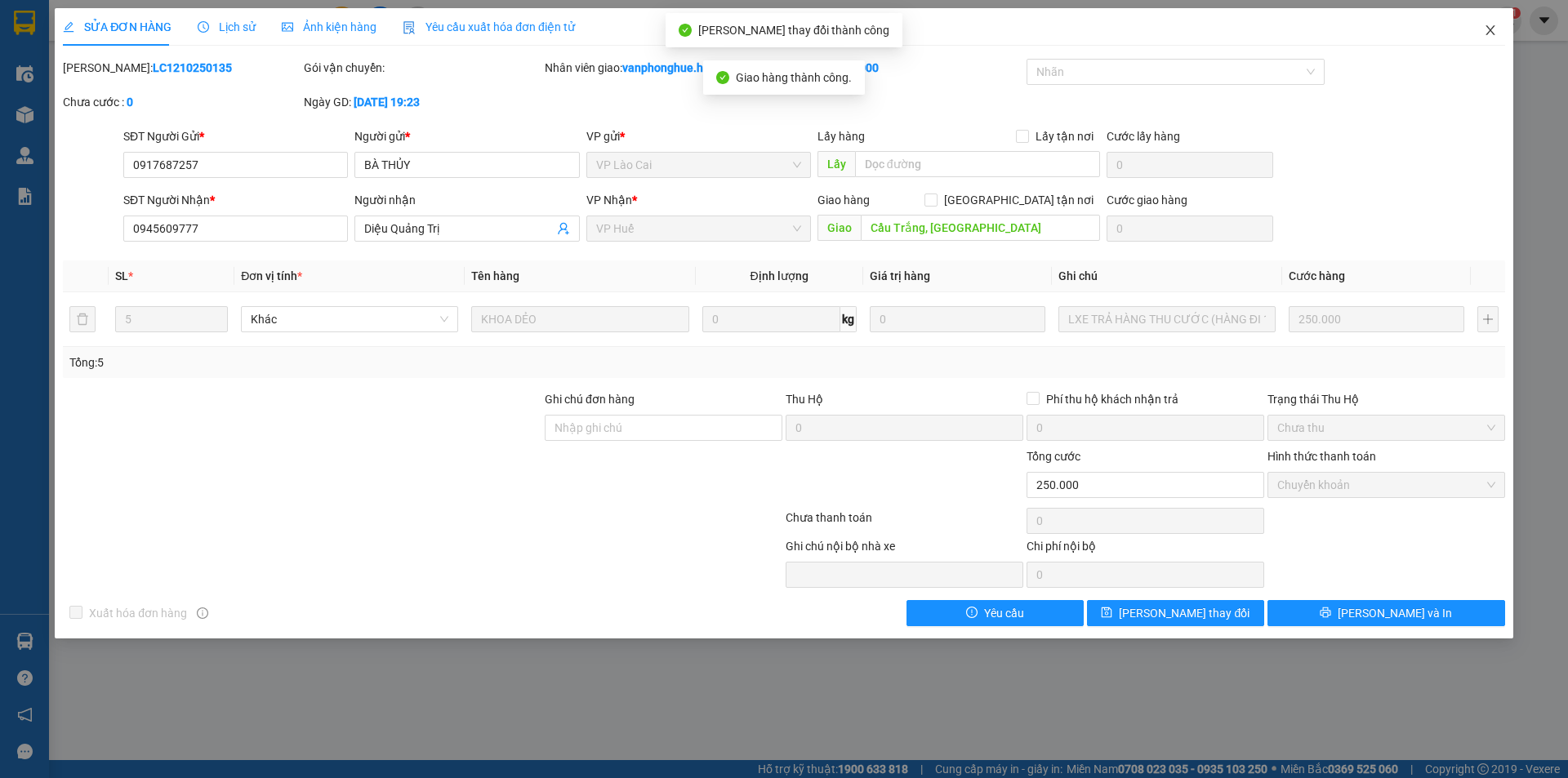
click at [1492, 29] on icon "close" at bounding box center [1490, 30] width 9 height 10
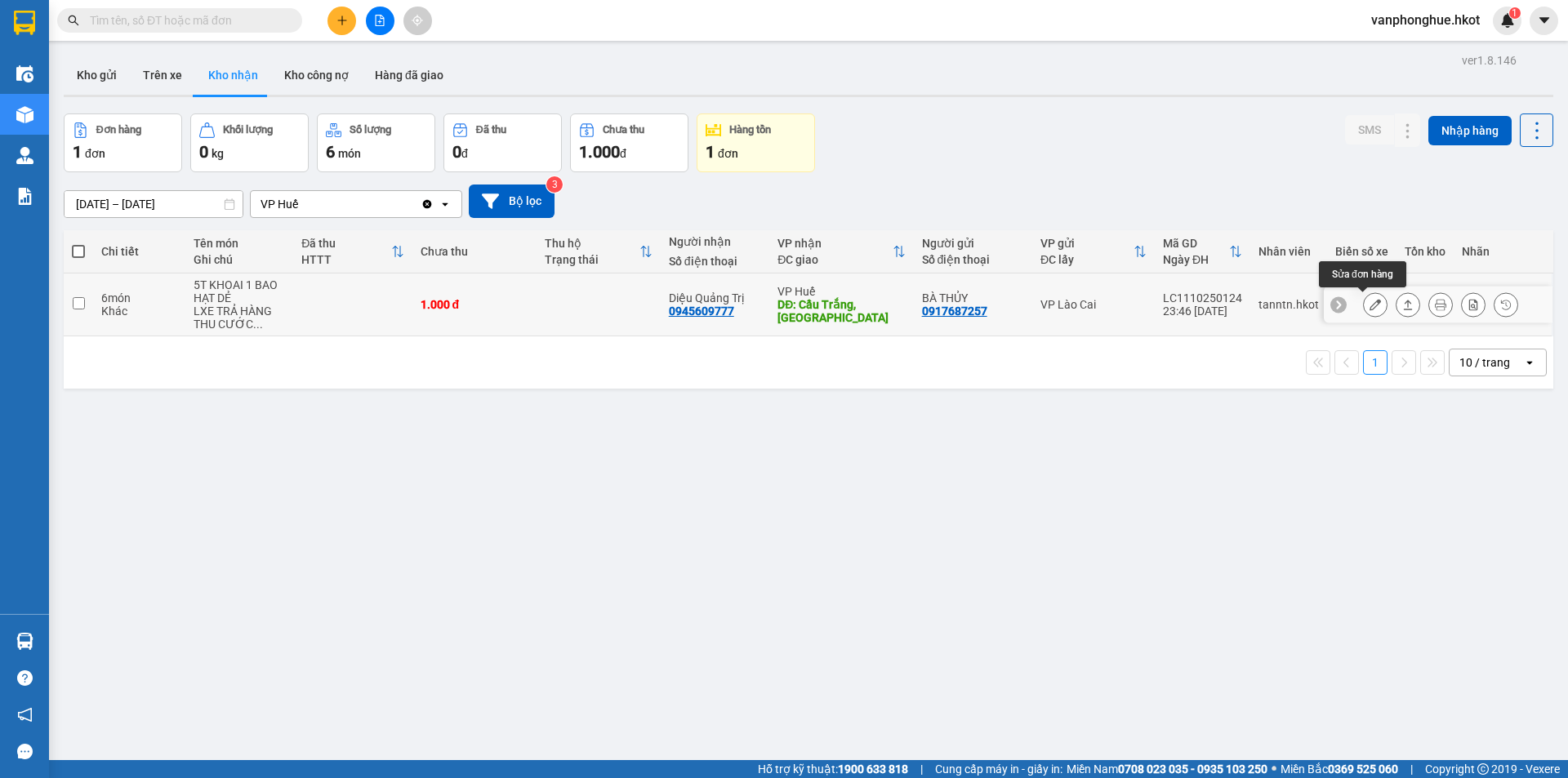
click at [1370, 300] on icon at bounding box center [1376, 305] width 12 height 12
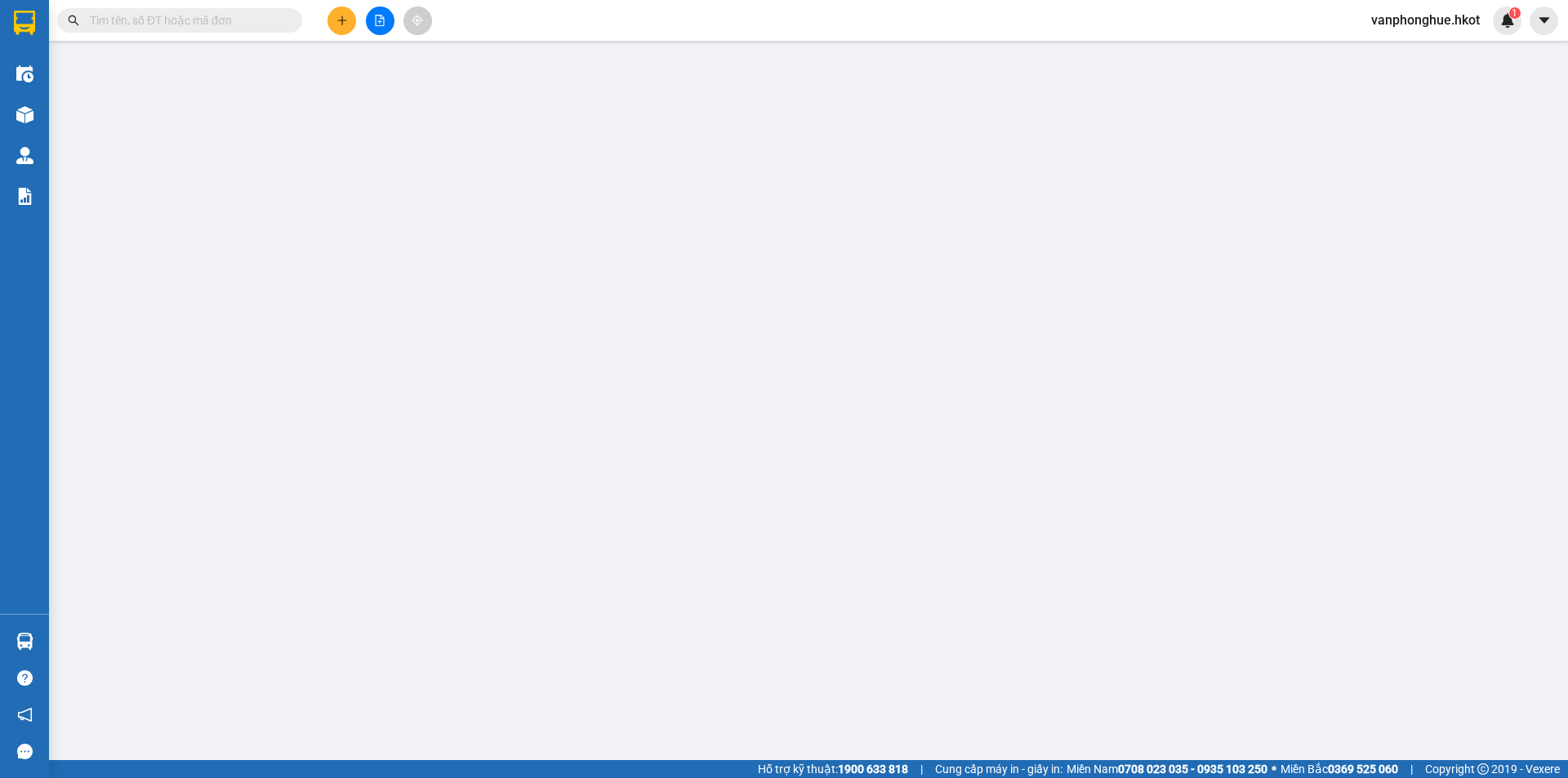
type input "0917687257"
type input "BÀ THỦY"
type input "0945609777"
type input "Diệu Quảng Trị"
type input "Cầu Trắng, [GEOGRAPHIC_DATA]"
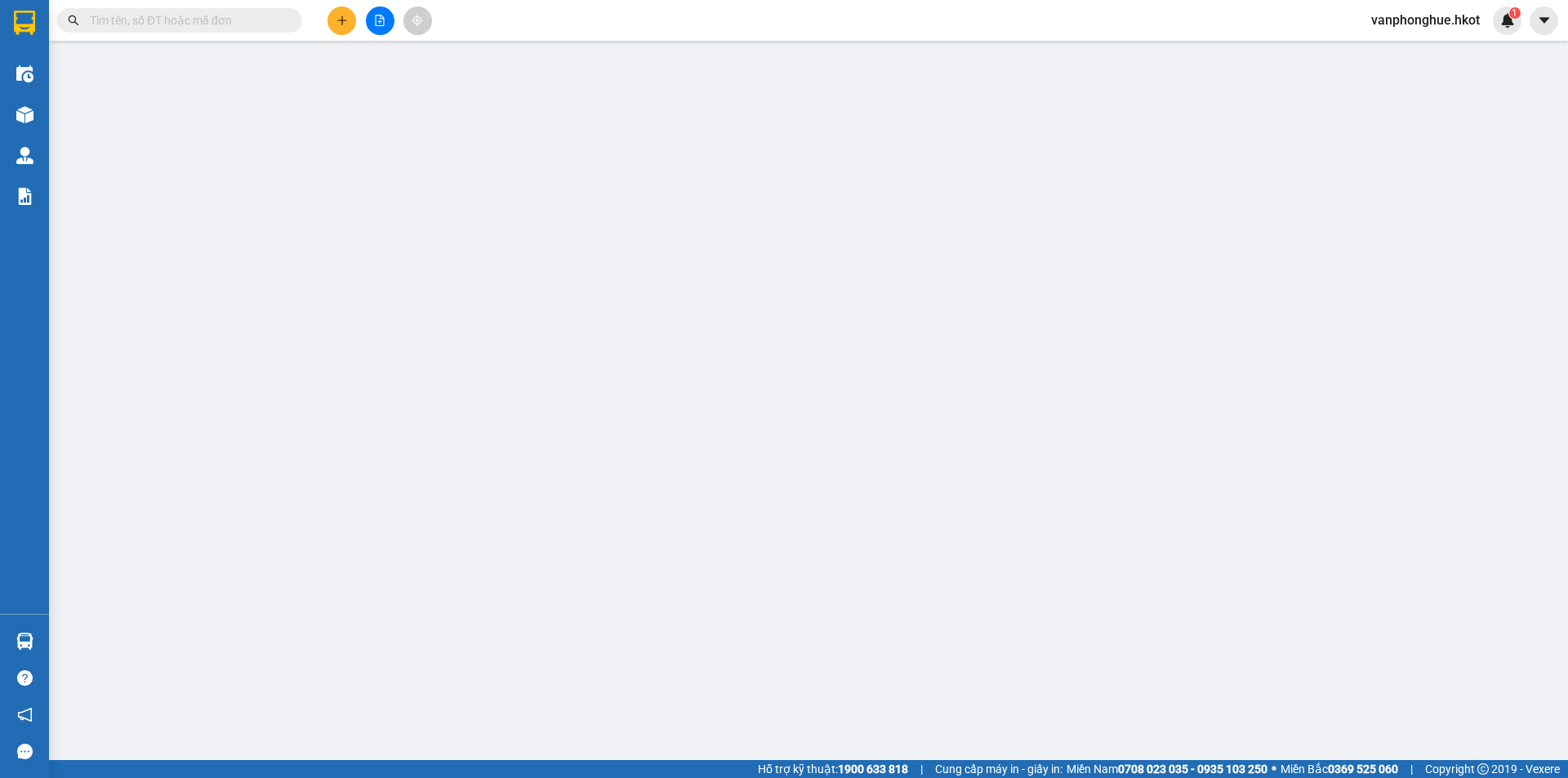
type input "0"
type input "1.000"
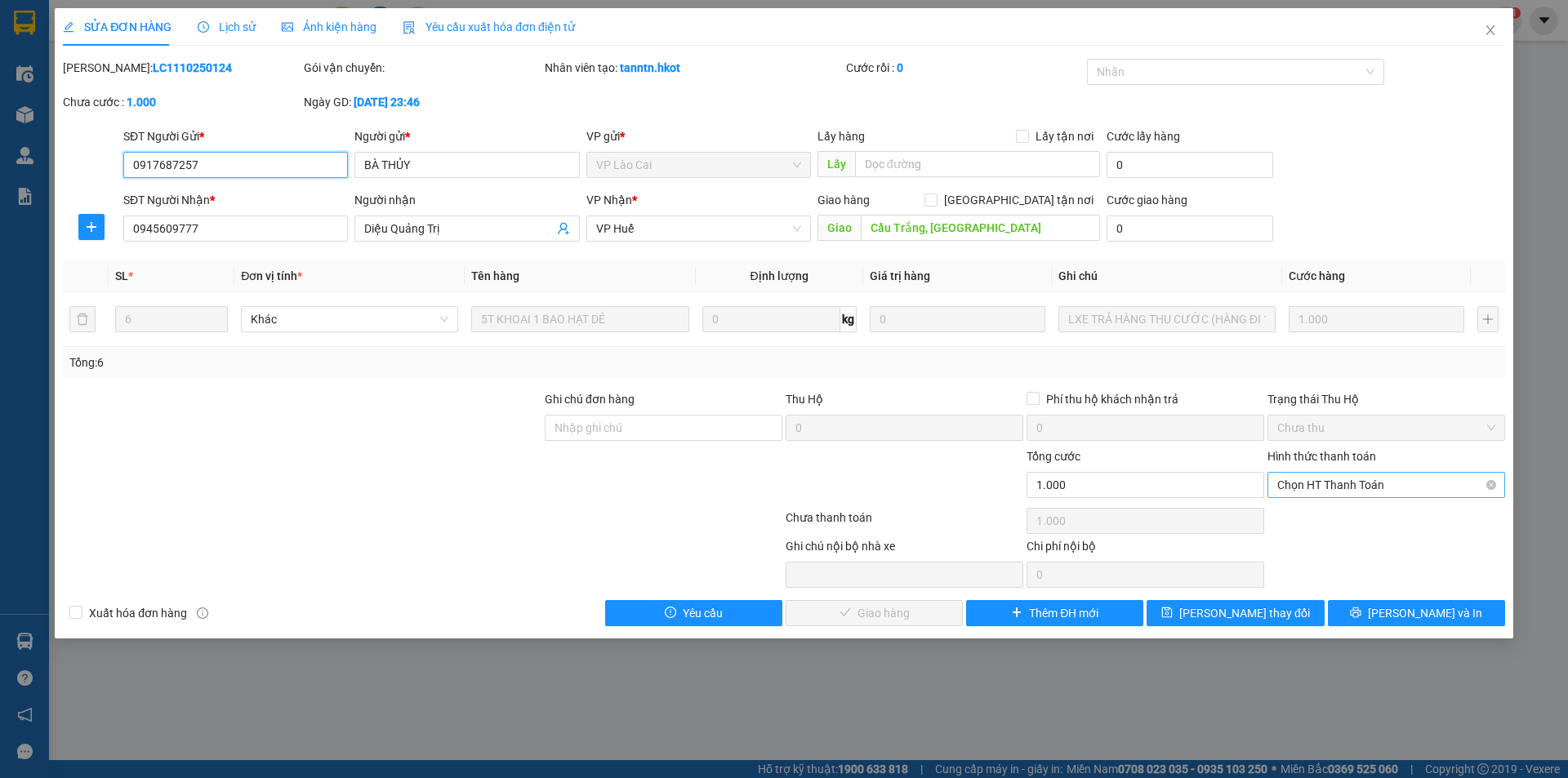
click at [1374, 485] on span "Chọn HT Thanh Toán" at bounding box center [1386, 485] width 218 height 24
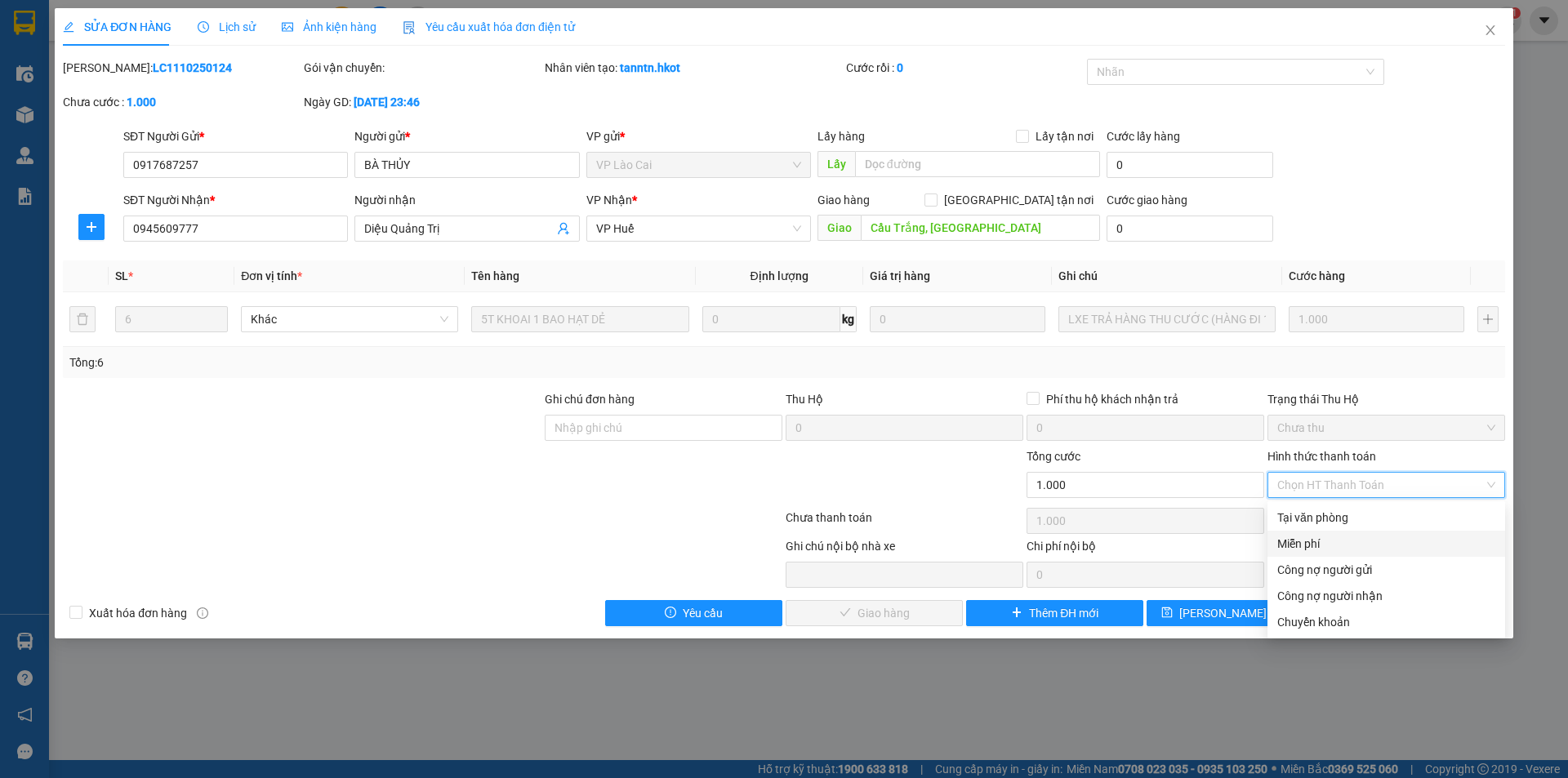
click at [1331, 541] on div "Miễn phí" at bounding box center [1386, 543] width 218 height 18
type input "0"
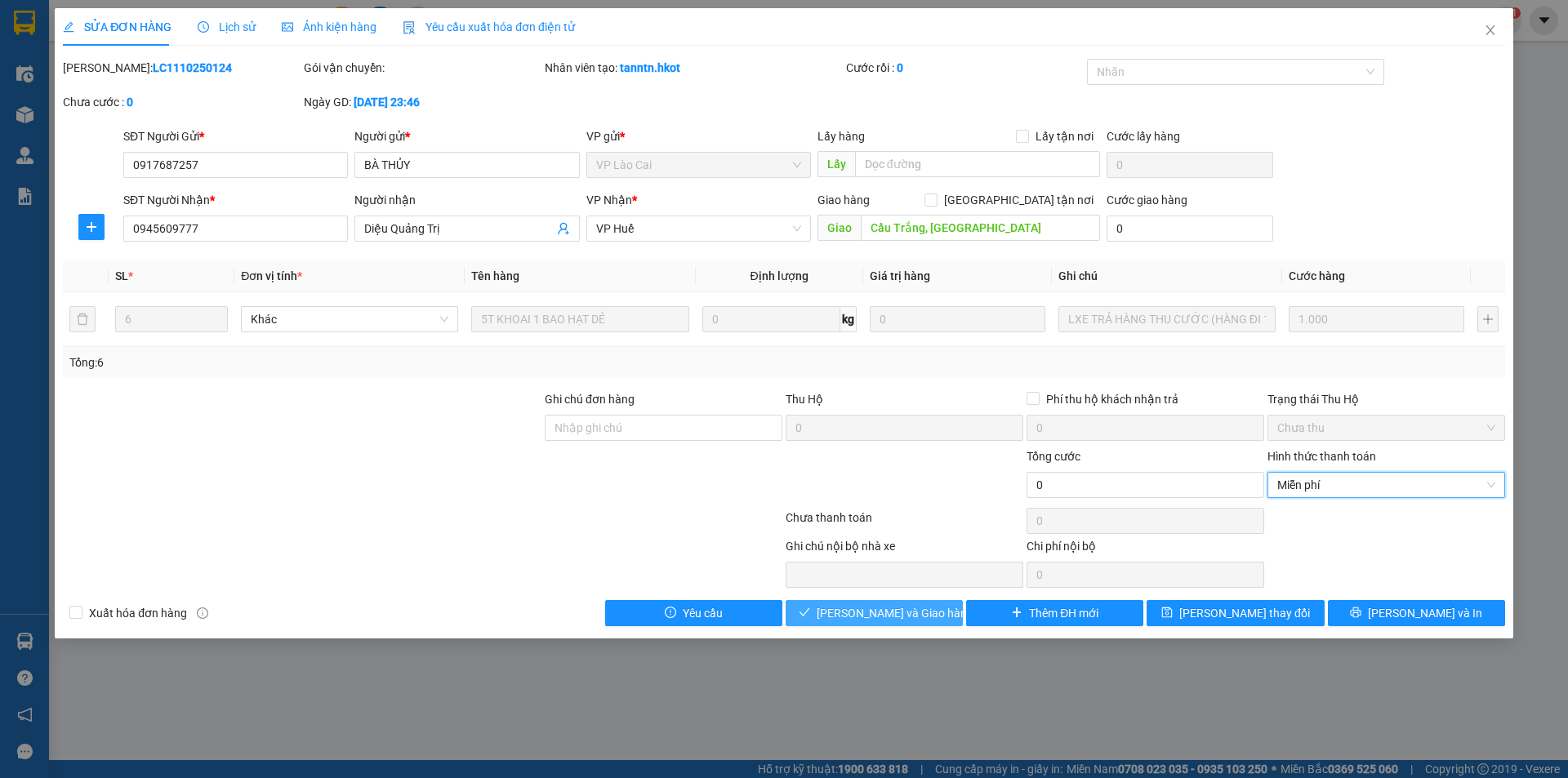
click at [879, 610] on span "[PERSON_NAME] và Giao hàng" at bounding box center [895, 613] width 156 height 18
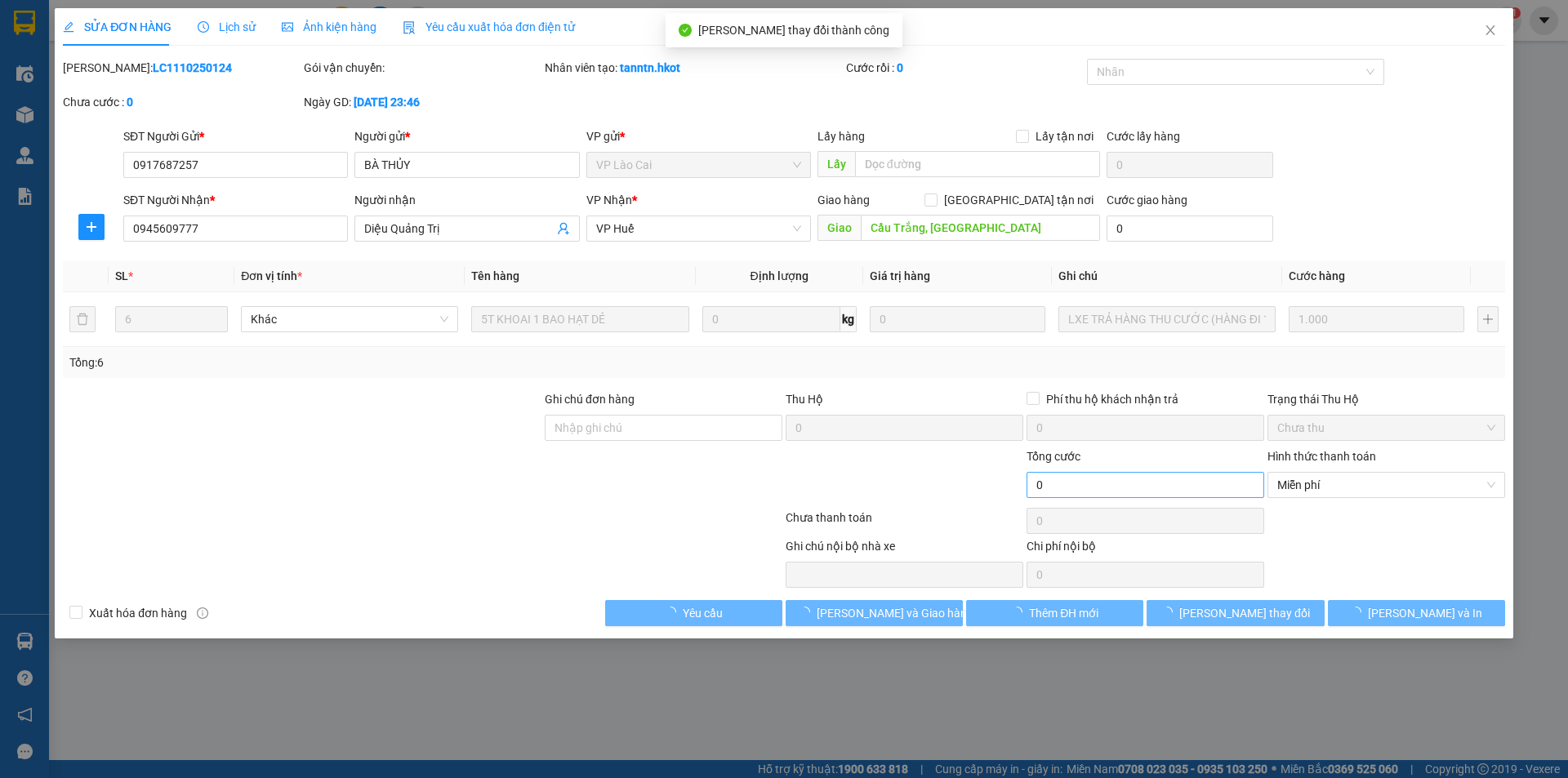
type input "0"
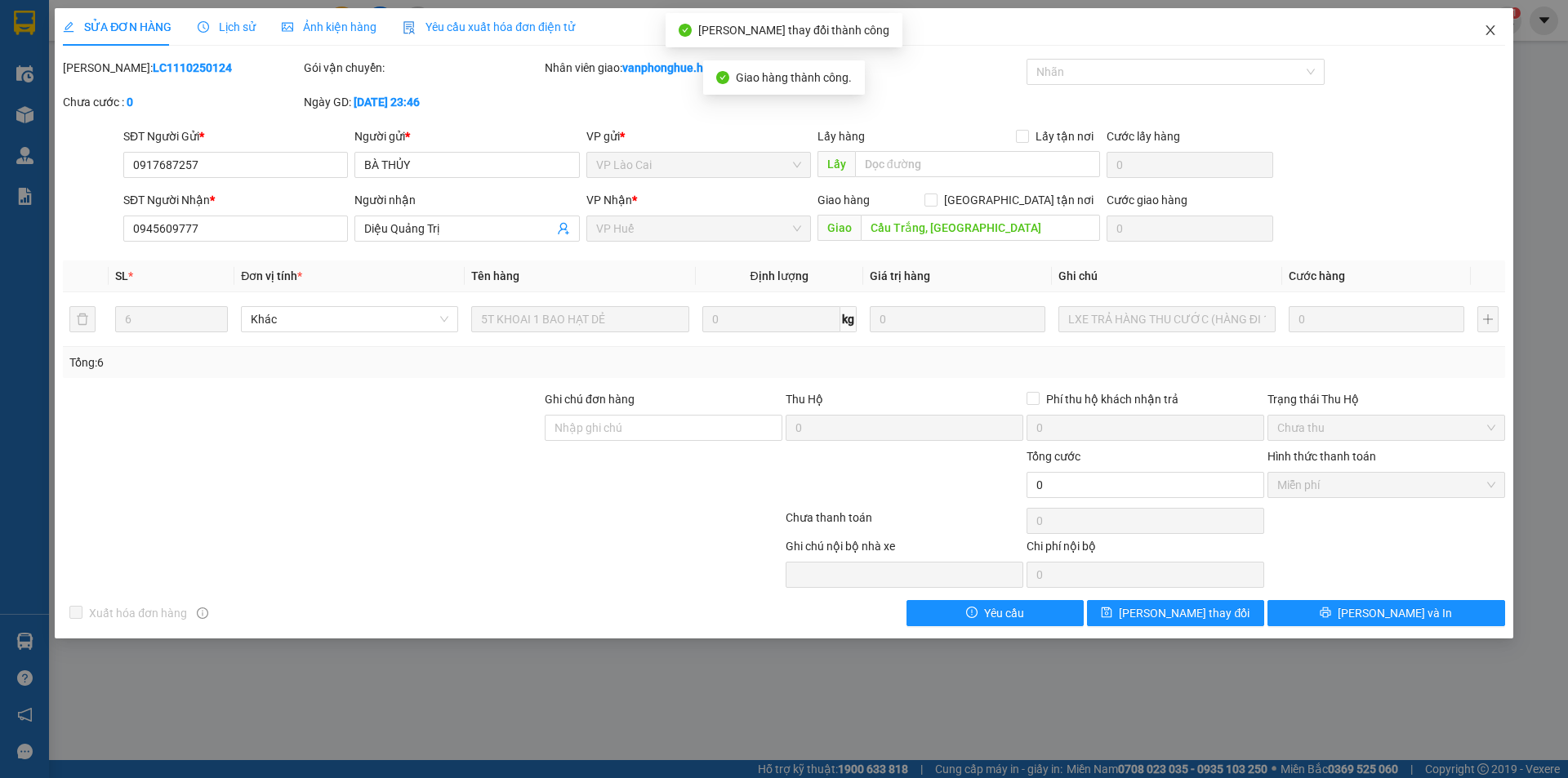
click at [1492, 30] on icon "close" at bounding box center [1490, 30] width 9 height 10
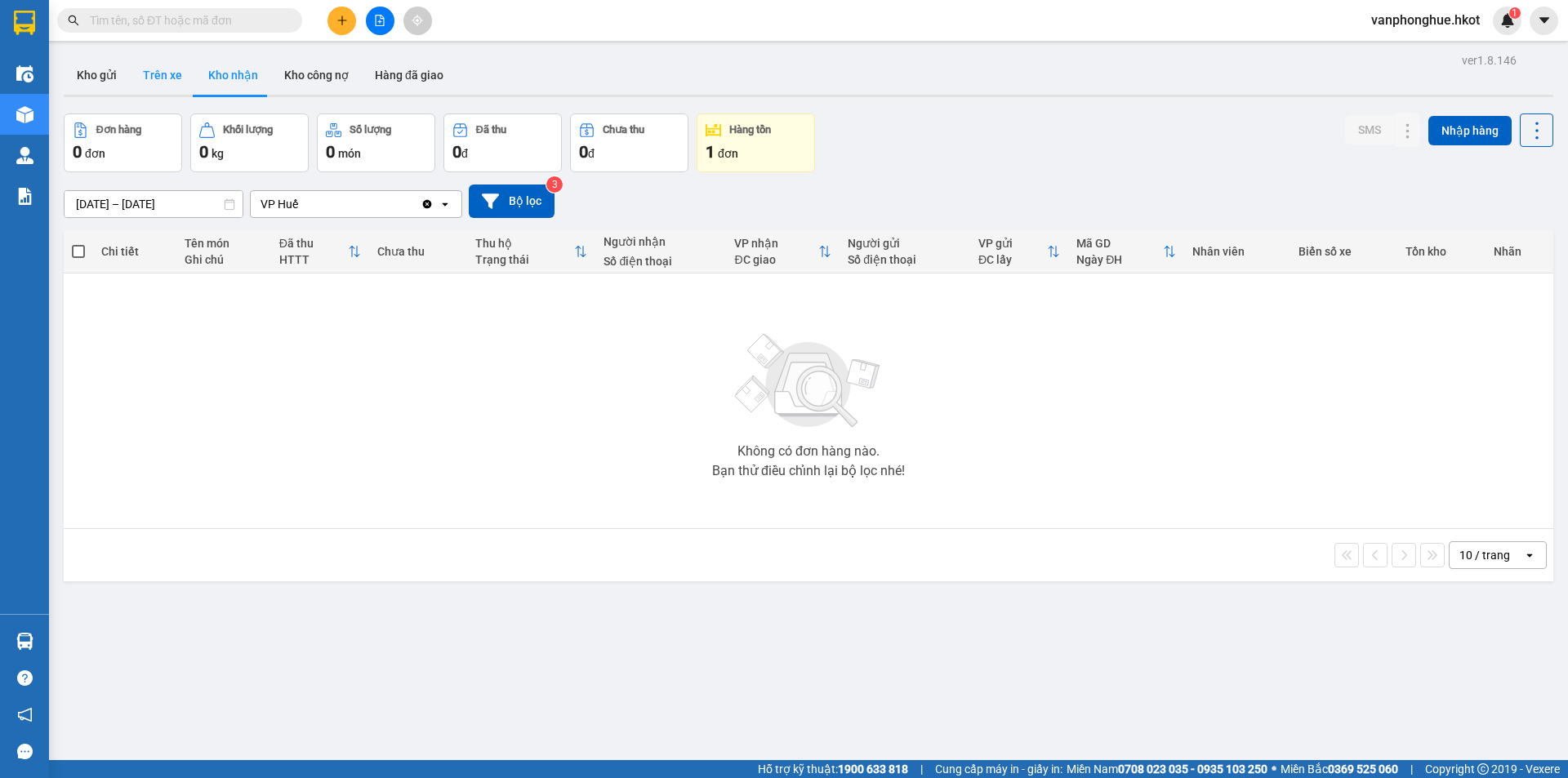
click at [160, 71] on button "Trên xe" at bounding box center [162, 75] width 66 height 40
